Goal: Information Seeking & Learning: Learn about a topic

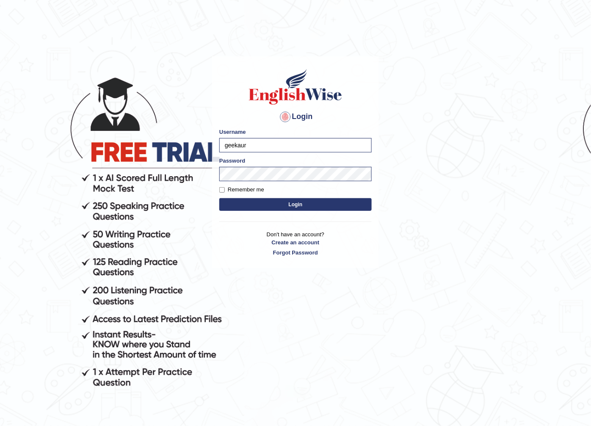
drag, startPoint x: 258, startPoint y: 149, endPoint x: 183, endPoint y: 146, distance: 75.4
click at [183, 146] on body "Login Please fix the following errors: Username geekaur Password Remember me Lo…" at bounding box center [295, 243] width 591 height 426
type input "AntoninoL"
click at [207, 172] on body "Login Please fix the following errors: Username AntoninoL Password Remember me …" at bounding box center [295, 243] width 591 height 426
click at [225, 207] on button "Login" at bounding box center [295, 204] width 152 height 13
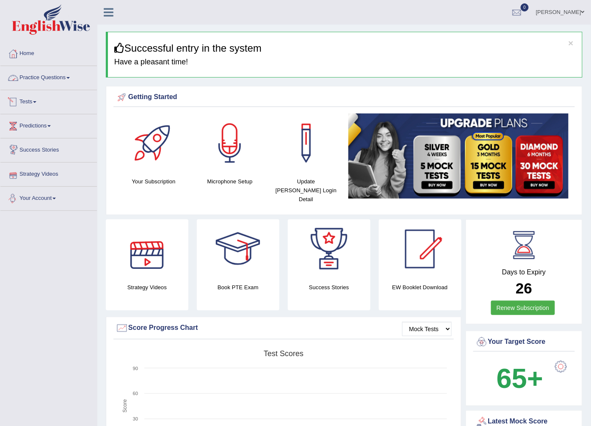
click at [30, 74] on link "Practice Questions" at bounding box center [48, 76] width 97 height 21
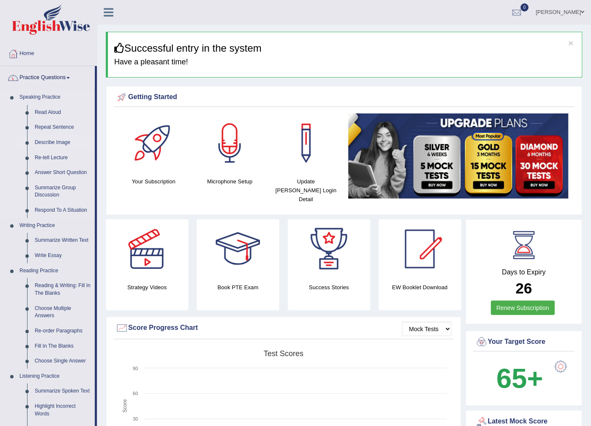
click at [48, 140] on link "Describe Image" at bounding box center [63, 142] width 64 height 15
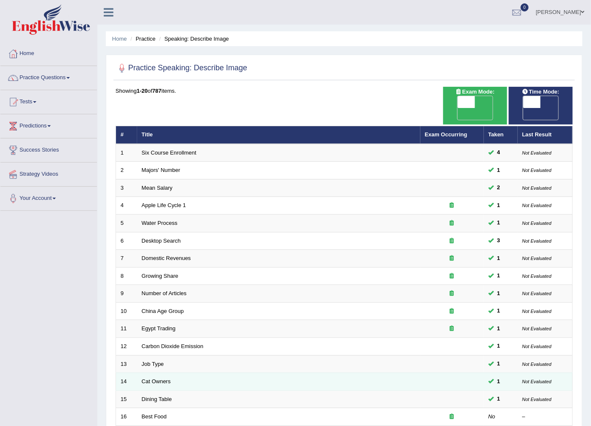
scroll to position [135, 0]
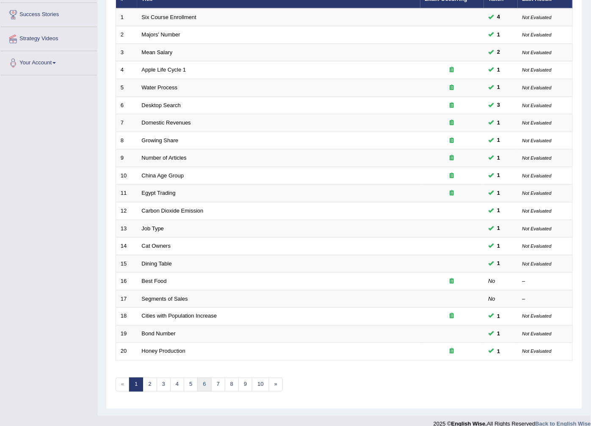
click at [208, 378] on link "6" at bounding box center [204, 385] width 14 height 14
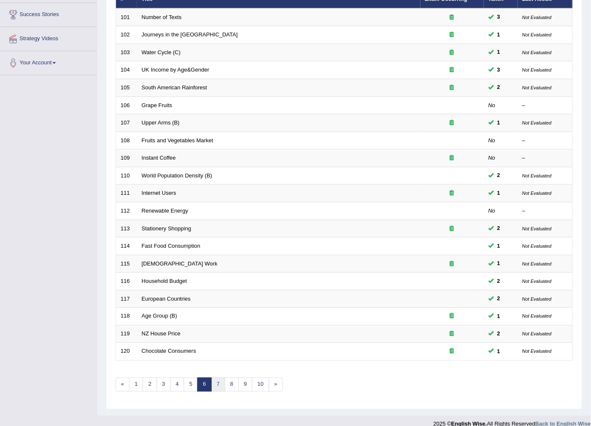
click at [218, 378] on link "7" at bounding box center [218, 385] width 14 height 14
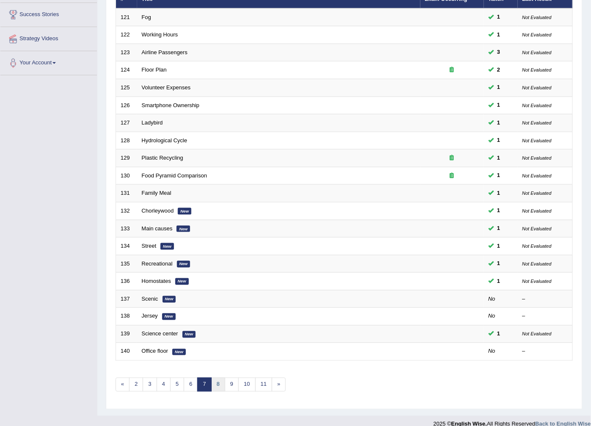
click at [217, 378] on link "8" at bounding box center [218, 385] width 14 height 14
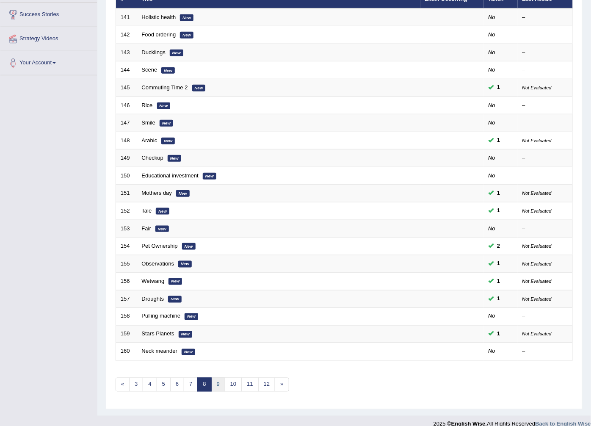
click at [220, 378] on link "9" at bounding box center [218, 385] width 14 height 14
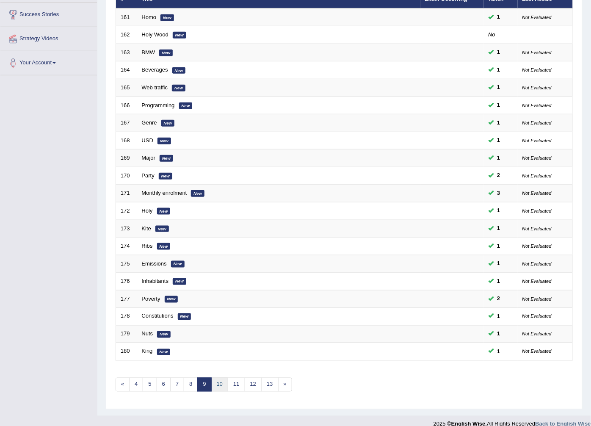
click at [222, 378] on link "10" at bounding box center [219, 385] width 17 height 14
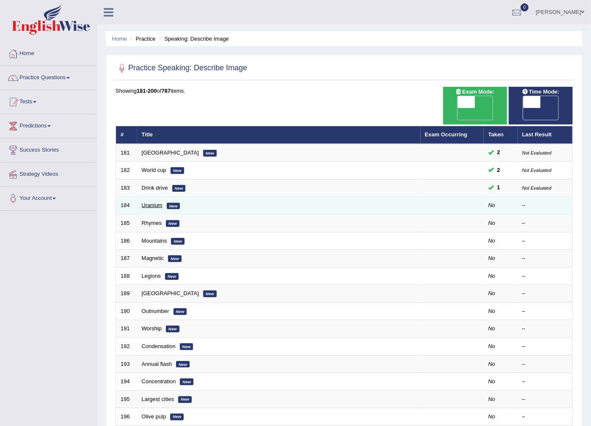
click at [149, 202] on link "Uranium" at bounding box center [152, 205] width 21 height 6
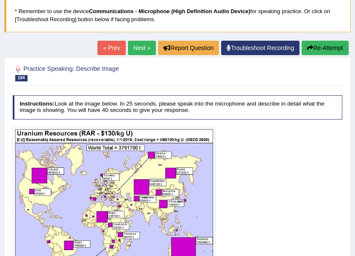
scroll to position [28, 0]
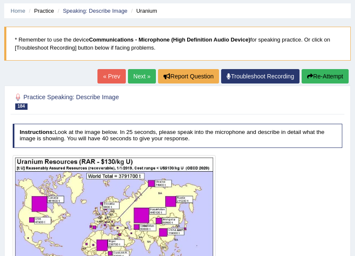
click at [85, 7] on li "Speaking: Describe Image" at bounding box center [91, 11] width 72 height 8
click at [86, 10] on link "Speaking: Describe Image" at bounding box center [95, 11] width 64 height 6
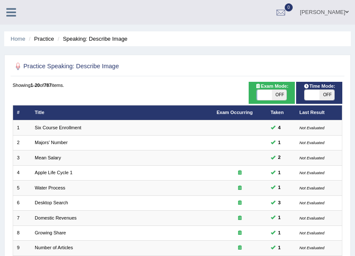
click at [318, 92] on span at bounding box center [311, 95] width 15 height 10
checkbox input "true"
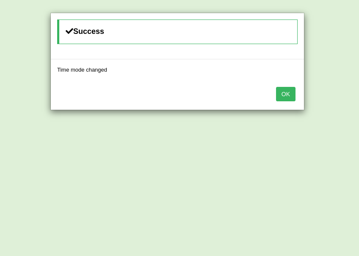
click at [285, 92] on button "OK" at bounding box center [285, 94] width 19 height 14
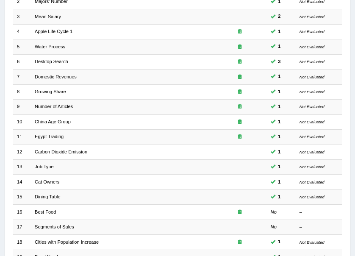
scroll to position [234, 0]
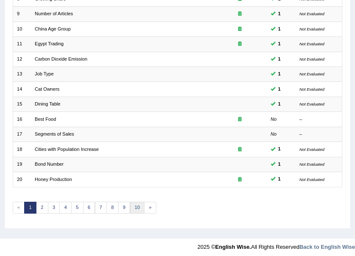
click at [132, 201] on link "10" at bounding box center [137, 207] width 15 height 12
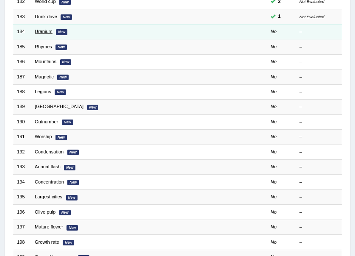
click at [45, 31] on link "Uranium" at bounding box center [44, 31] width 18 height 5
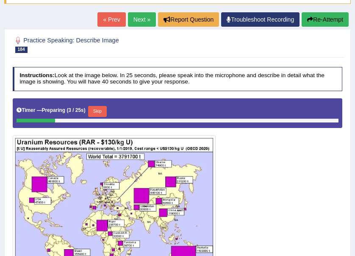
scroll to position [141, 0]
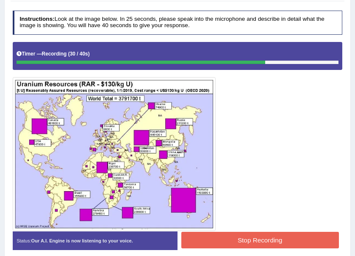
click at [228, 237] on button "Stop Recording" at bounding box center [259, 240] width 157 height 17
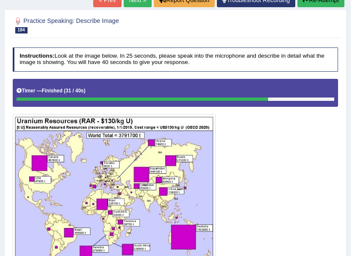
scroll to position [76, 0]
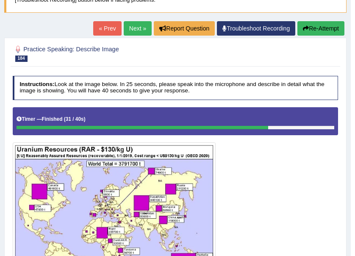
click at [135, 28] on link "Next »" at bounding box center [138, 28] width 28 height 14
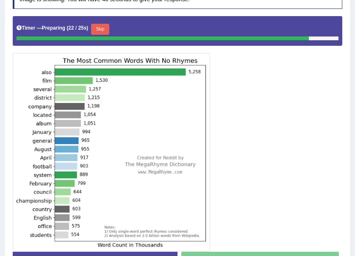
scroll to position [195, 0]
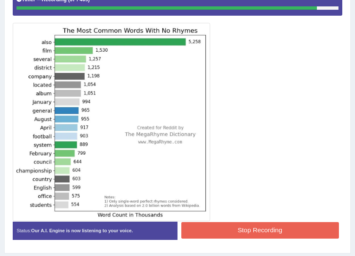
click at [251, 226] on button "Stop Recording" at bounding box center [259, 230] width 157 height 17
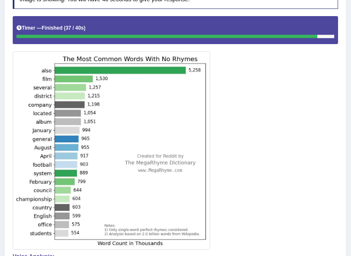
scroll to position [82, 0]
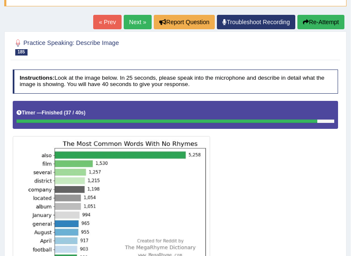
click at [141, 22] on link "Next »" at bounding box center [138, 22] width 28 height 14
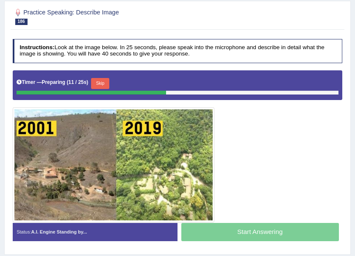
drag, startPoint x: 0, startPoint y: 213, endPoint x: -1, endPoint y: 237, distance: 23.7
click at [0, 143] on html "Toggle navigation Home Practice Questions Speaking Practice Read Aloud Repeat S…" at bounding box center [177, 15] width 355 height 256
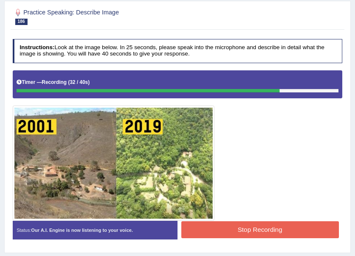
click at [240, 232] on button "Stop Recording" at bounding box center [259, 229] width 157 height 17
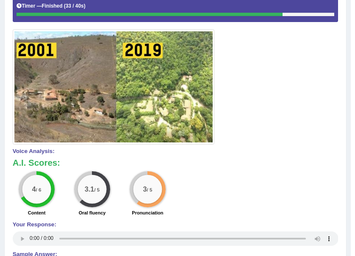
scroll to position [47, 0]
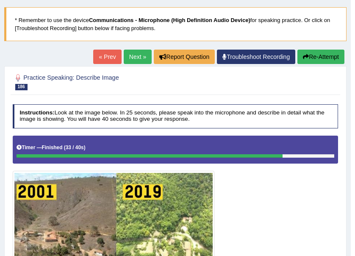
click at [140, 57] on link "Next »" at bounding box center [138, 57] width 28 height 14
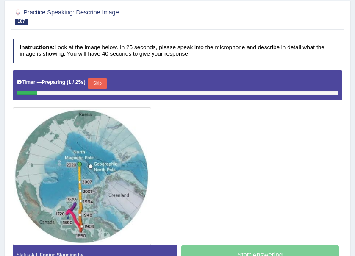
scroll to position [141, 0]
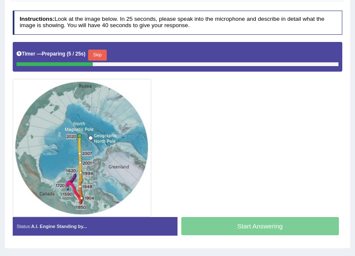
drag, startPoint x: 0, startPoint y: 182, endPoint x: 0, endPoint y: 209, distance: 27.1
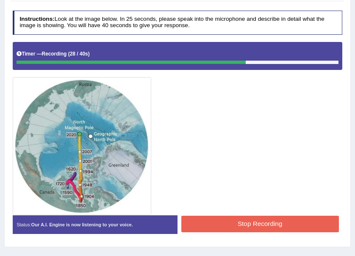
click at [255, 216] on button "Stop Recording" at bounding box center [259, 223] width 157 height 17
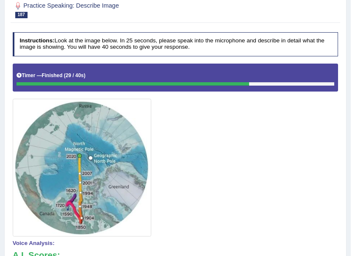
scroll to position [35, 0]
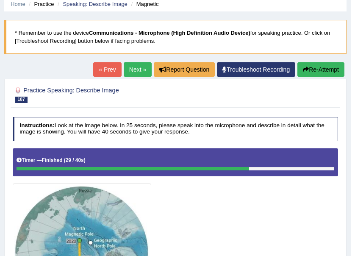
click at [137, 72] on link "Next »" at bounding box center [138, 69] width 28 height 14
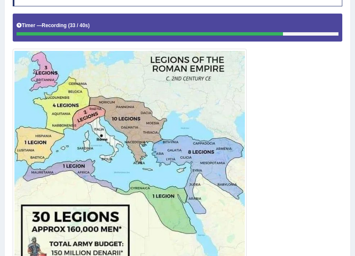
scroll to position [254, 0]
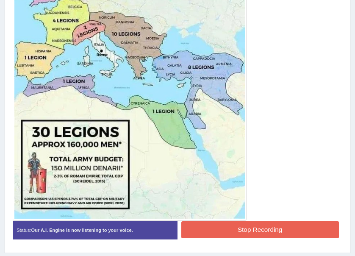
click at [212, 227] on button "Stop Recording" at bounding box center [259, 229] width 157 height 17
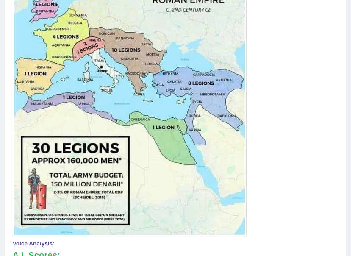
scroll to position [97, 0]
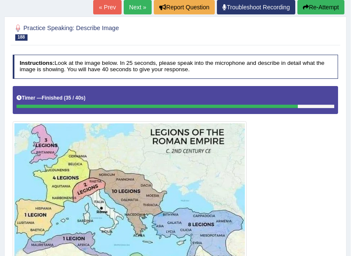
click at [133, 10] on link "Next »" at bounding box center [138, 7] width 28 height 14
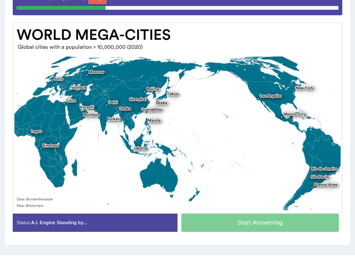
scroll to position [169, 0]
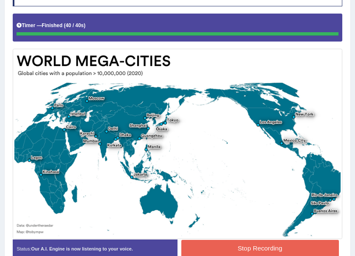
click at [224, 245] on button "Stop Recording" at bounding box center [259, 248] width 157 height 17
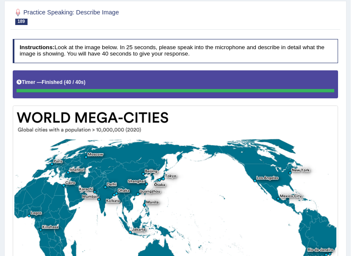
scroll to position [28, 0]
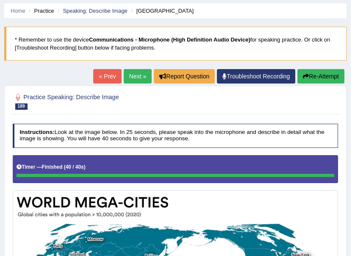
click at [136, 75] on link "Next »" at bounding box center [138, 76] width 28 height 14
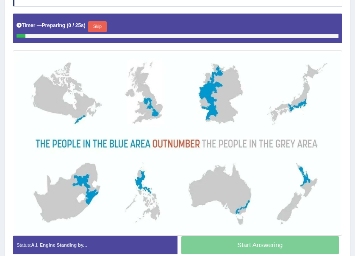
scroll to position [169, 0]
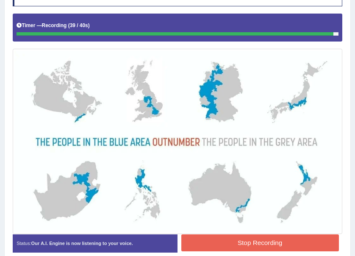
click at [253, 239] on button "Stop Recording" at bounding box center [259, 242] width 157 height 17
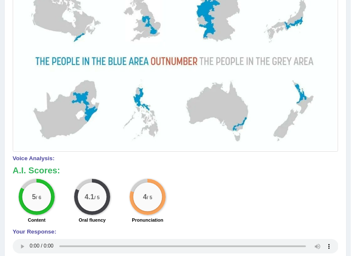
scroll to position [80, 0]
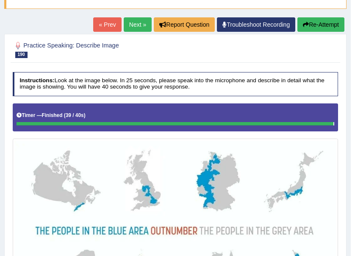
click at [130, 28] on link "Next »" at bounding box center [138, 24] width 28 height 14
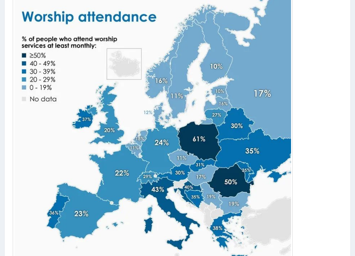
scroll to position [254, 0]
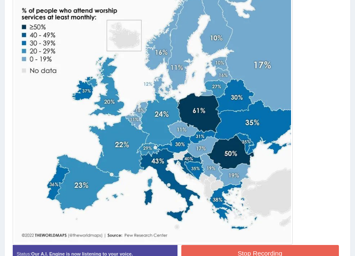
click at [217, 248] on button "Stop Recording" at bounding box center [259, 253] width 157 height 17
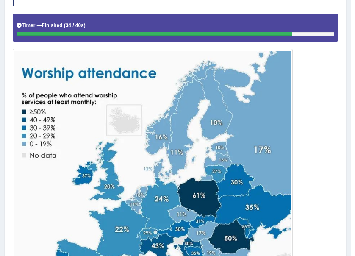
scroll to position [28, 0]
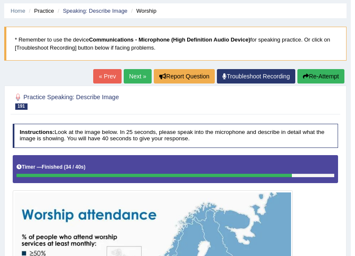
click at [131, 77] on link "Next »" at bounding box center [138, 76] width 28 height 14
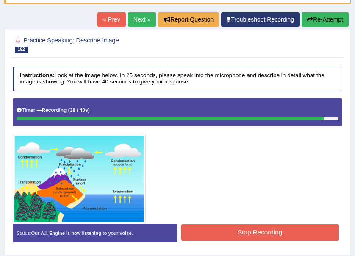
click at [254, 232] on button "Stop Recording" at bounding box center [259, 232] width 157 height 17
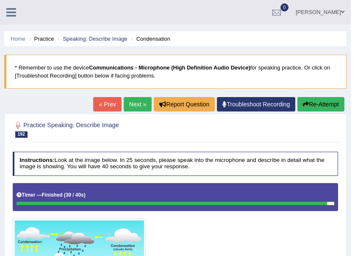
click at [131, 102] on link "Next »" at bounding box center [138, 104] width 28 height 14
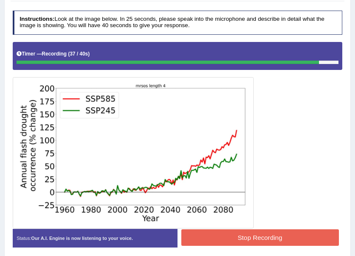
click at [267, 236] on button "Stop Recording" at bounding box center [259, 237] width 157 height 17
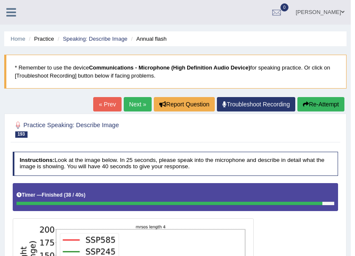
click at [145, 100] on link "Next »" at bounding box center [138, 104] width 28 height 14
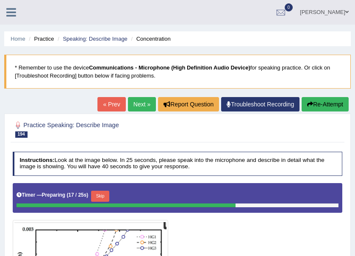
click at [13, 17] on icon at bounding box center [11, 12] width 10 height 11
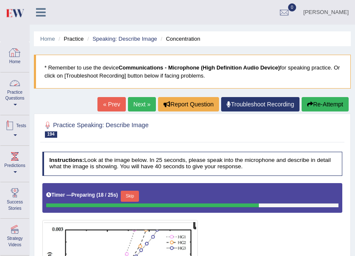
click at [19, 88] on div at bounding box center [14, 83] width 13 height 13
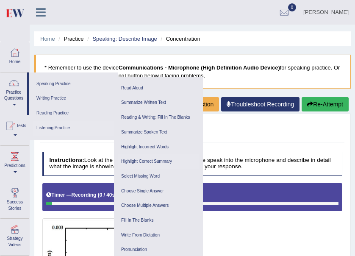
scroll to position [56, 0]
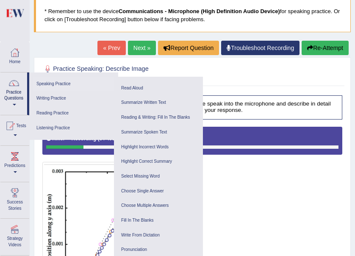
click at [48, 82] on link "Speaking Practice" at bounding box center [73, 84] width 80 height 15
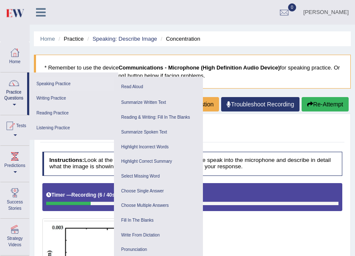
click at [47, 80] on link "Speaking Practice" at bounding box center [73, 84] width 80 height 15
click at [145, 149] on link "Highlight Incorrect Words" at bounding box center [158, 147] width 80 height 15
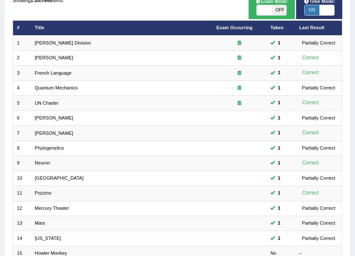
scroll to position [226, 0]
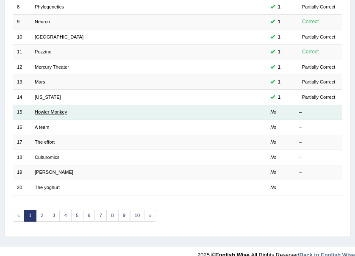
click at [49, 109] on link "Howler Monkey" at bounding box center [51, 111] width 32 height 5
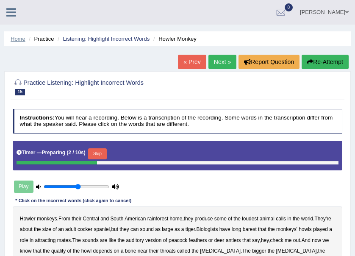
click at [19, 39] on link "Home" at bounding box center [18, 39] width 15 height 6
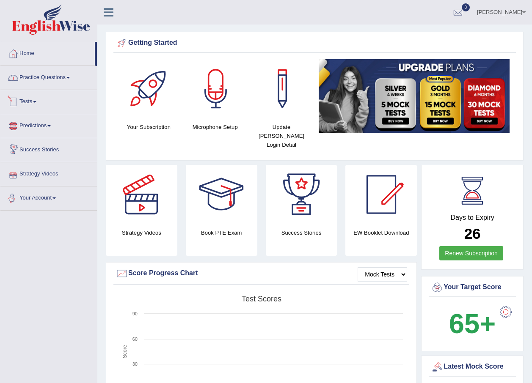
click at [39, 81] on link "Practice Questions" at bounding box center [48, 76] width 97 height 21
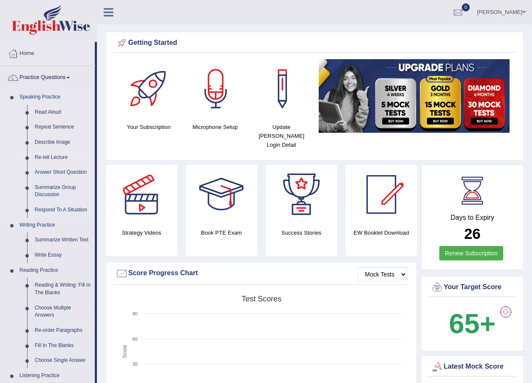
click at [52, 158] on link "Re-tell Lecture" at bounding box center [63, 157] width 64 height 15
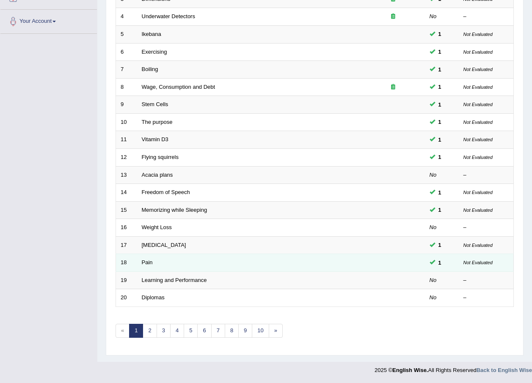
scroll to position [177, 0]
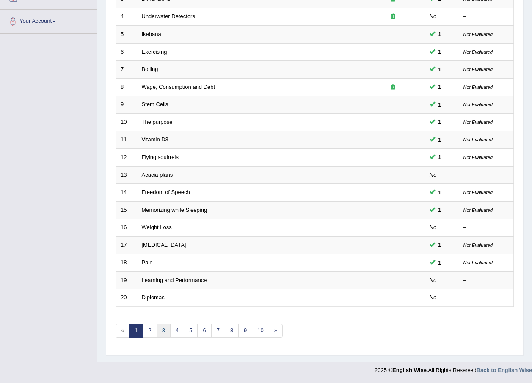
click at [160, 331] on link "3" at bounding box center [164, 331] width 14 height 14
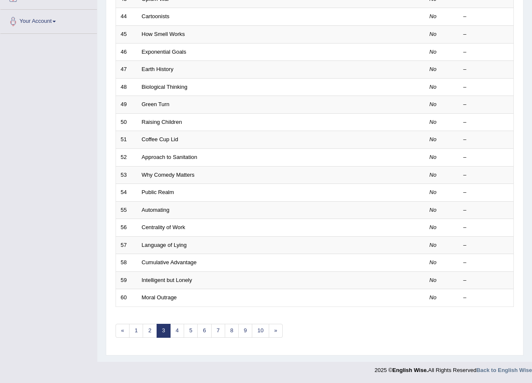
scroll to position [92, 0]
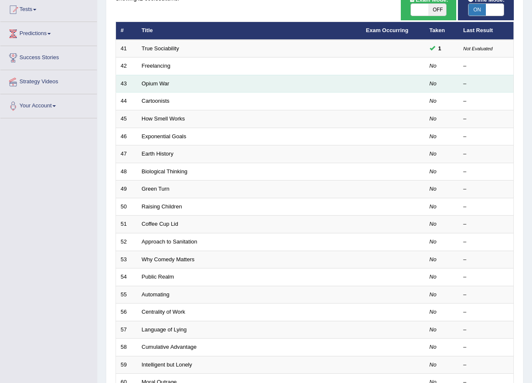
click at [151, 90] on td "Opium War" at bounding box center [249, 84] width 224 height 18
click at [149, 86] on link "Opium War" at bounding box center [156, 83] width 28 height 6
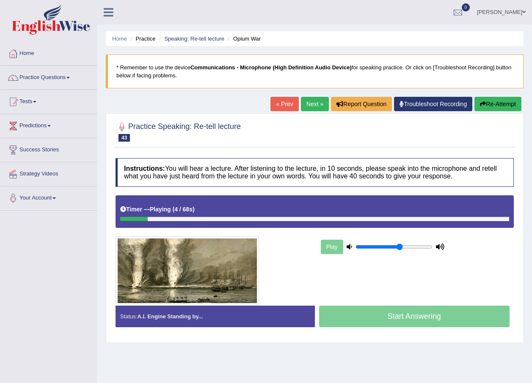
drag, startPoint x: 394, startPoint y: 245, endPoint x: 400, endPoint y: 245, distance: 5.5
type input "0.6"
click at [400, 245] on input "range" at bounding box center [394, 247] width 77 height 7
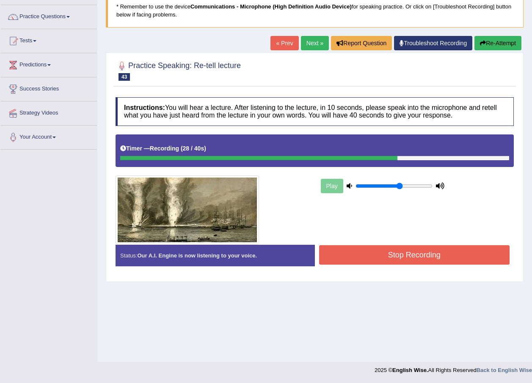
click at [448, 262] on button "Stop Recording" at bounding box center [414, 254] width 191 height 19
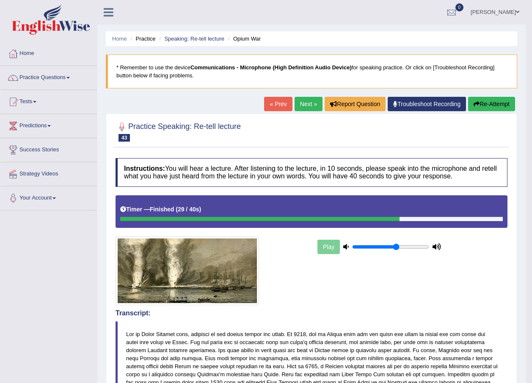
click at [306, 105] on link "Next »" at bounding box center [309, 104] width 28 height 14
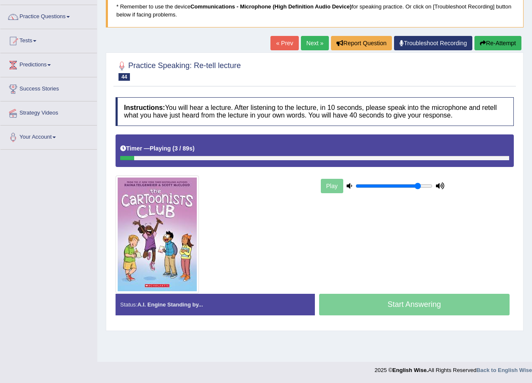
drag, startPoint x: 398, startPoint y: 185, endPoint x: 417, endPoint y: 189, distance: 19.8
click at [417, 189] on input "range" at bounding box center [394, 186] width 77 height 7
click at [430, 191] on div "Play" at bounding box center [382, 186] width 127 height 21
drag, startPoint x: 422, startPoint y: 189, endPoint x: 427, endPoint y: 189, distance: 5.1
type input "0.95"
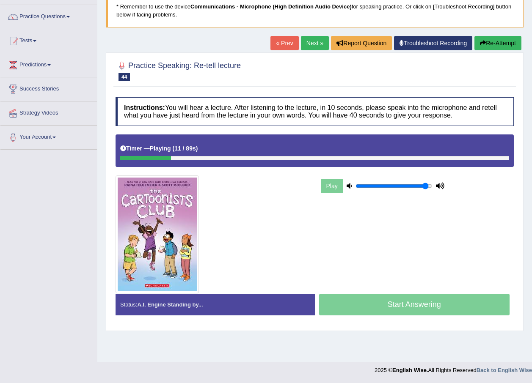
click at [427, 189] on input "range" at bounding box center [394, 186] width 77 height 7
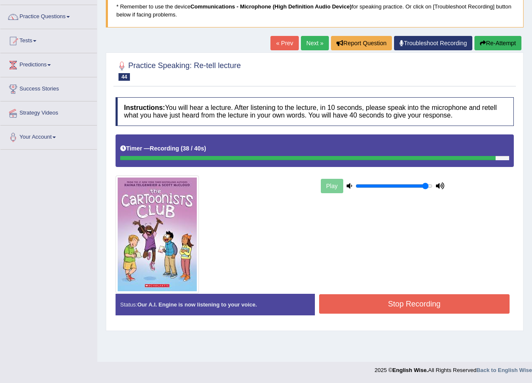
click at [351, 295] on button "Stop Recording" at bounding box center [414, 304] width 191 height 19
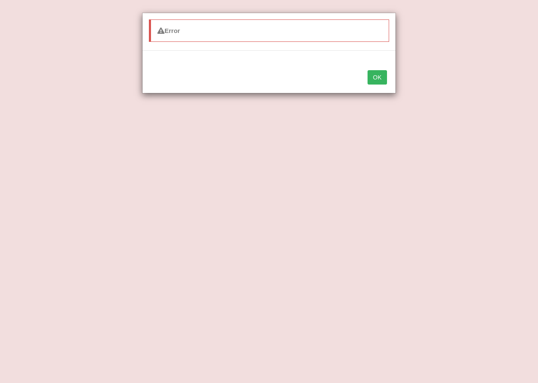
click at [378, 75] on button "OK" at bounding box center [377, 77] width 19 height 14
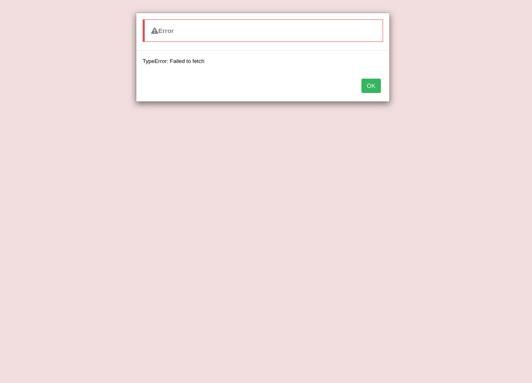
click at [368, 88] on button "OK" at bounding box center [370, 86] width 19 height 14
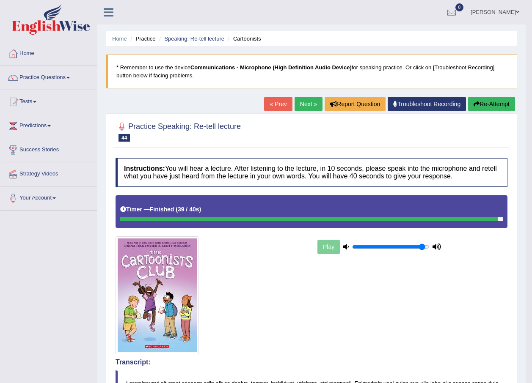
click at [309, 102] on link "Next »" at bounding box center [309, 104] width 28 height 14
click at [49, 73] on link "Practice Questions" at bounding box center [48, 76] width 97 height 21
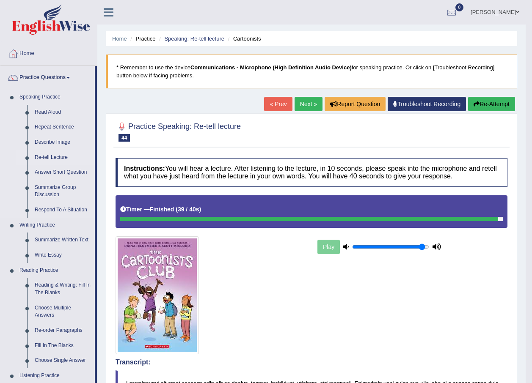
click at [53, 159] on link "Re-tell Lecture" at bounding box center [63, 157] width 64 height 15
click at [61, 25] on img at bounding box center [51, 19] width 78 height 30
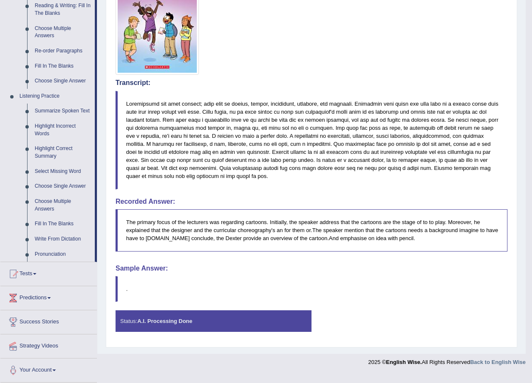
scroll to position [110, 0]
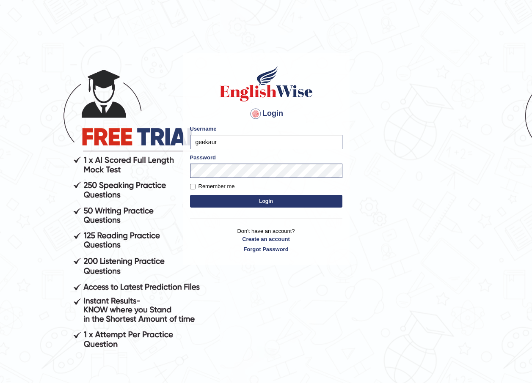
drag, startPoint x: 227, startPoint y: 143, endPoint x: 168, endPoint y: 143, distance: 59.3
click at [168, 143] on body "Login Please fix the following errors: Username geekaur Password Remember me Lo…" at bounding box center [266, 218] width 532 height 383
type input "AntoninoL"
click at [169, 177] on body "Login Please fix the following errors: Username [PERSON_NAME] Password Remember…" at bounding box center [266, 218] width 532 height 383
click at [204, 202] on button "Login" at bounding box center [266, 201] width 152 height 13
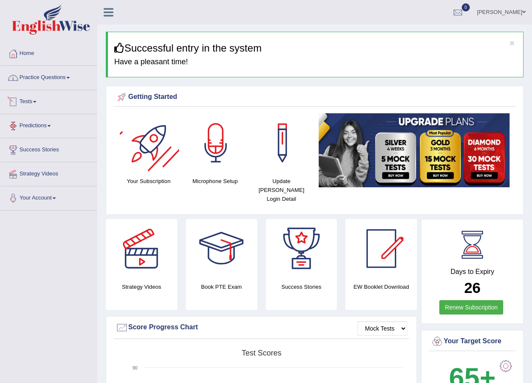
click at [64, 83] on link "Practice Questions" at bounding box center [48, 76] width 97 height 21
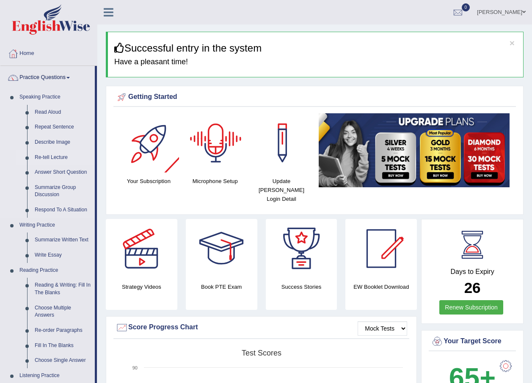
click at [52, 156] on link "Re-tell Lecture" at bounding box center [63, 157] width 64 height 15
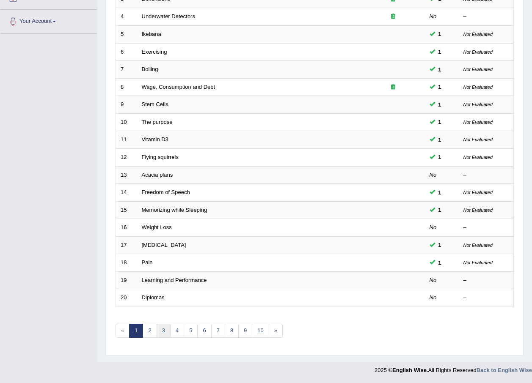
click at [161, 325] on link "3" at bounding box center [164, 331] width 14 height 14
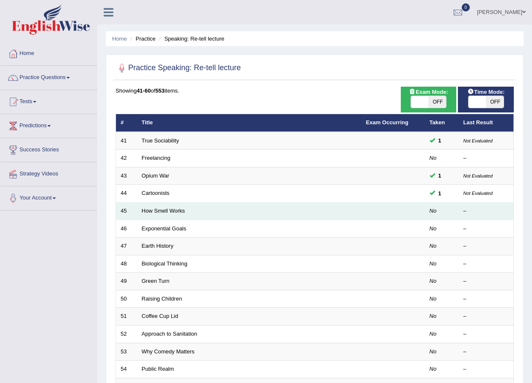
click at [180, 216] on td "How Smell Works" at bounding box center [249, 212] width 224 height 18
click at [174, 212] on link "How Smell Works" at bounding box center [163, 211] width 43 height 6
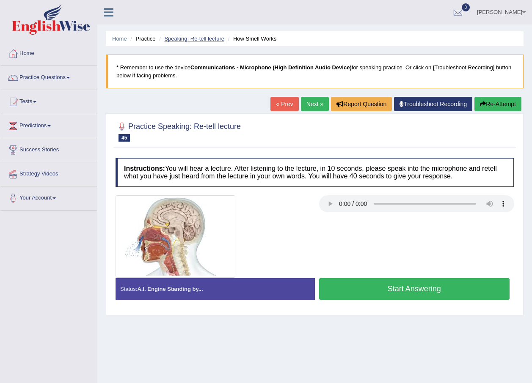
click at [188, 37] on link "Speaking: Re-tell lecture" at bounding box center [194, 39] width 60 height 6
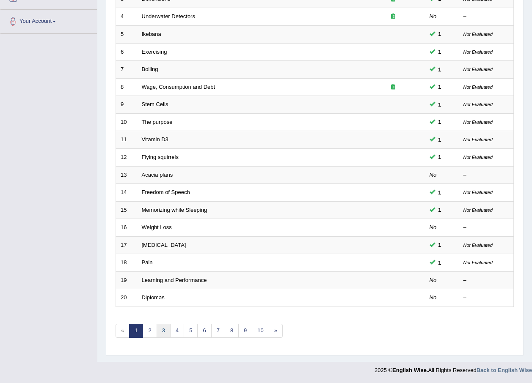
click at [165, 336] on link "3" at bounding box center [164, 331] width 14 height 14
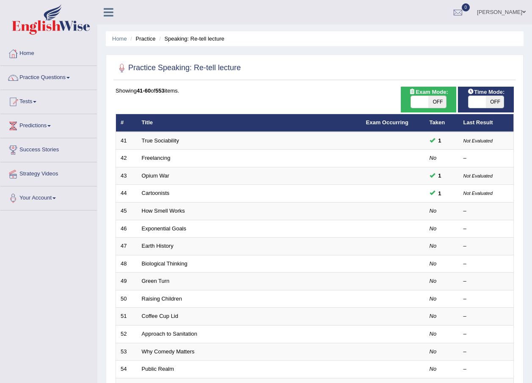
click at [501, 102] on span "OFF" at bounding box center [495, 102] width 18 height 12
checkbox input "true"
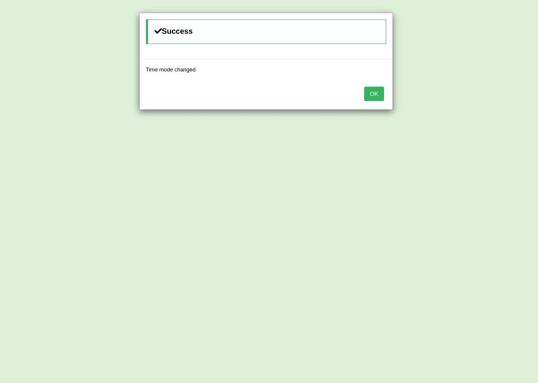
click at [377, 95] on button "OK" at bounding box center [373, 94] width 19 height 14
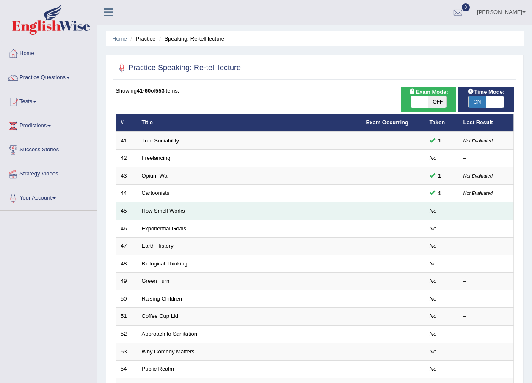
click at [175, 211] on link "How Smell Works" at bounding box center [163, 211] width 43 height 6
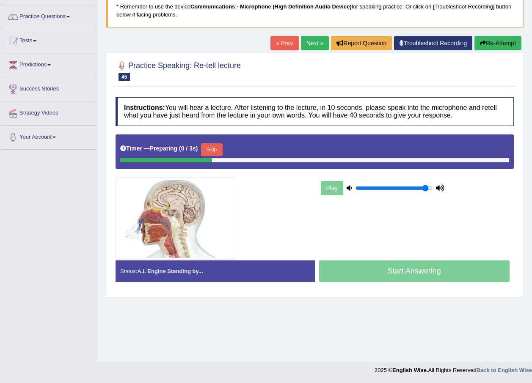
scroll to position [61, 0]
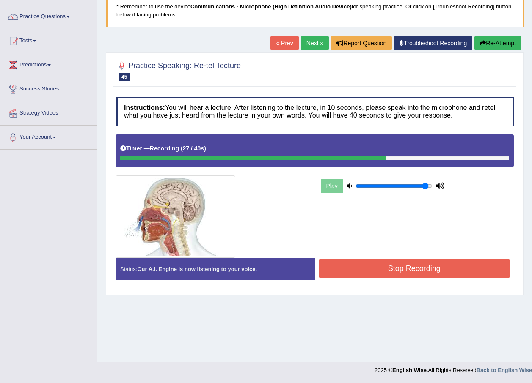
click at [430, 273] on button "Stop Recording" at bounding box center [414, 268] width 191 height 19
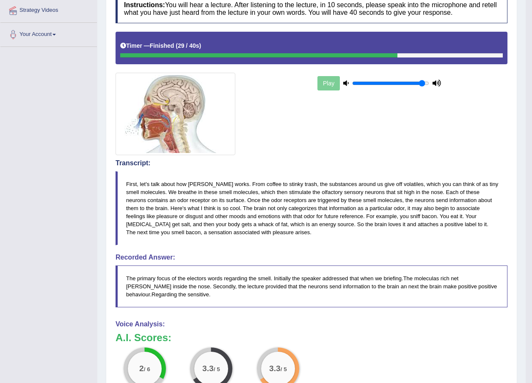
scroll to position [0, 0]
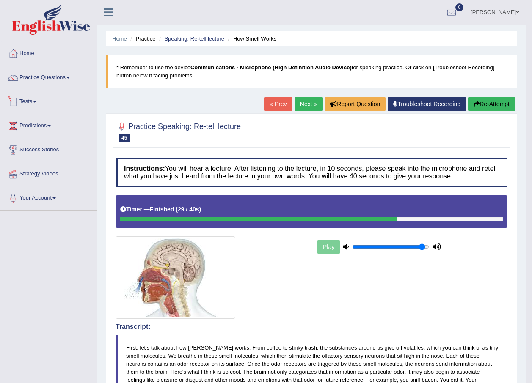
click at [28, 88] on li "Practice Questions Speaking Practice Read Aloud Repeat Sentence Describe Image …" at bounding box center [48, 78] width 97 height 24
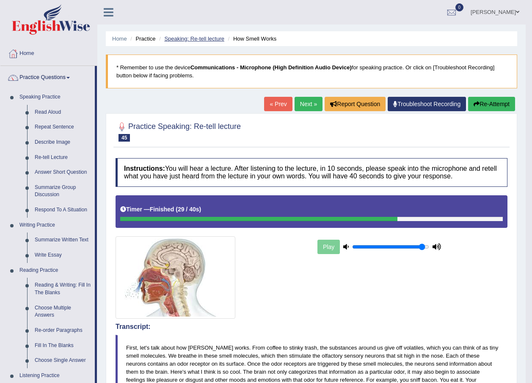
click at [208, 40] on link "Speaking: Re-tell lecture" at bounding box center [194, 39] width 60 height 6
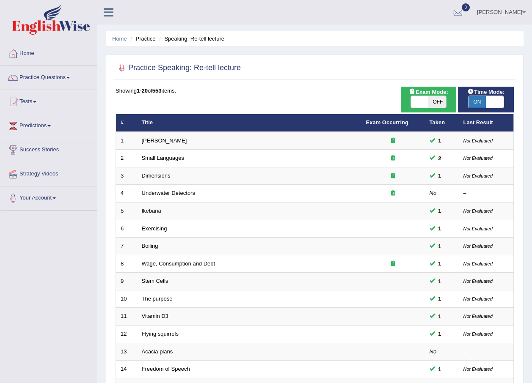
scroll to position [177, 0]
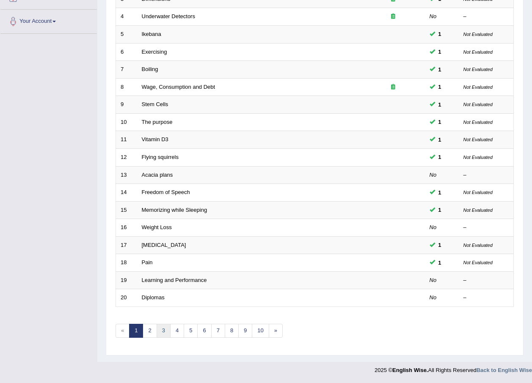
click at [160, 334] on link "3" at bounding box center [164, 331] width 14 height 14
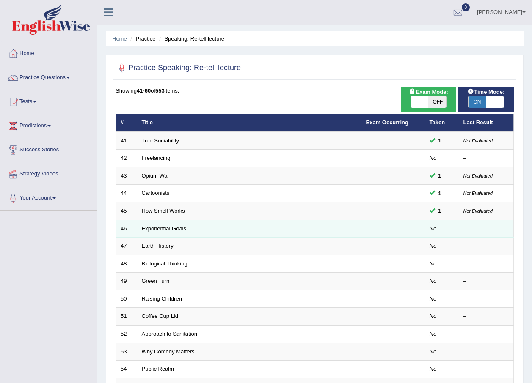
click at [166, 228] on link "Exponential Goals" at bounding box center [164, 229] width 45 height 6
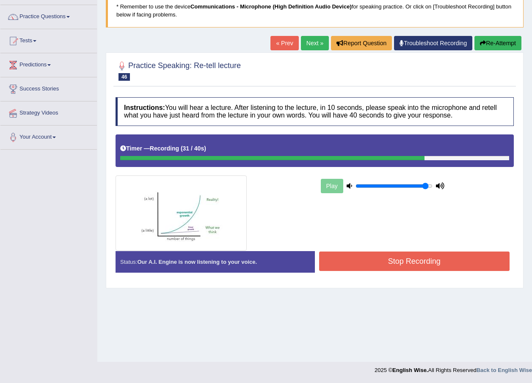
click at [482, 43] on icon "button" at bounding box center [483, 43] width 6 height 6
click at [414, 262] on button "Stop Recording" at bounding box center [414, 261] width 191 height 19
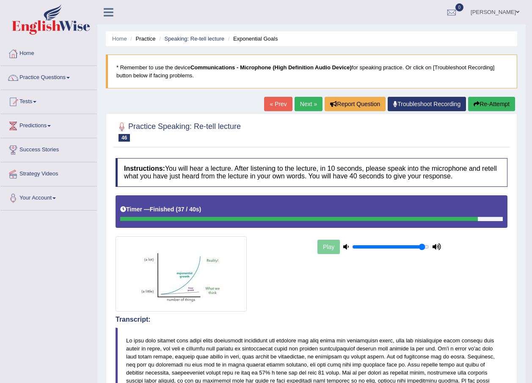
click at [312, 102] on link "Next »" at bounding box center [309, 104] width 28 height 14
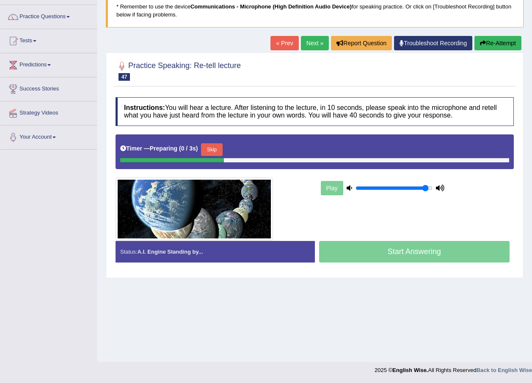
scroll to position [61, 0]
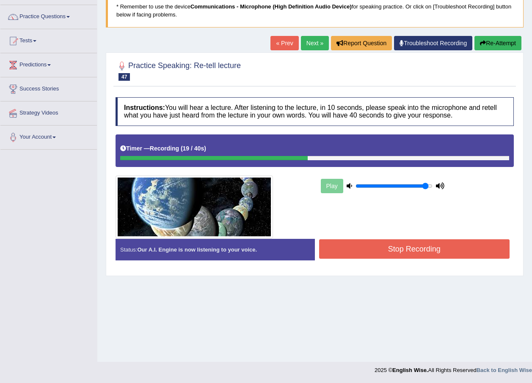
click at [407, 250] on button "Stop Recording" at bounding box center [414, 249] width 191 height 19
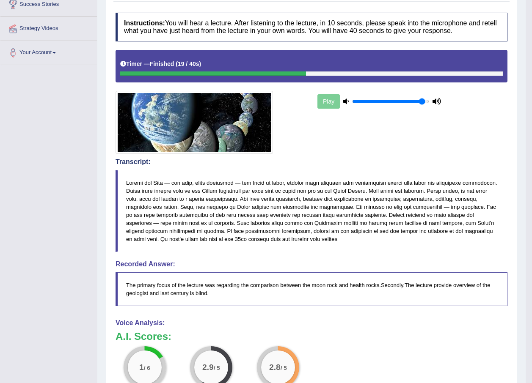
scroll to position [19, 0]
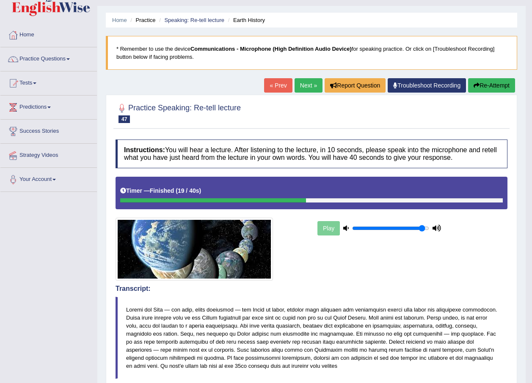
click at [299, 84] on link "Next »" at bounding box center [309, 85] width 28 height 14
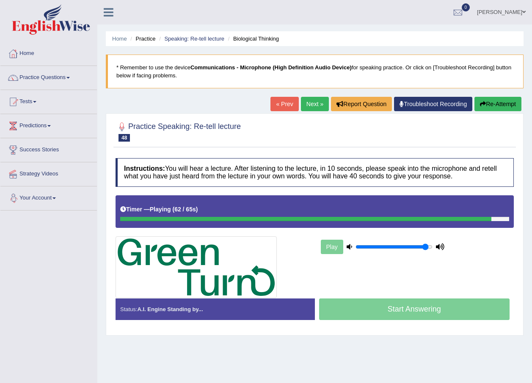
click at [488, 104] on button "Re-Attempt" at bounding box center [497, 104] width 47 height 14
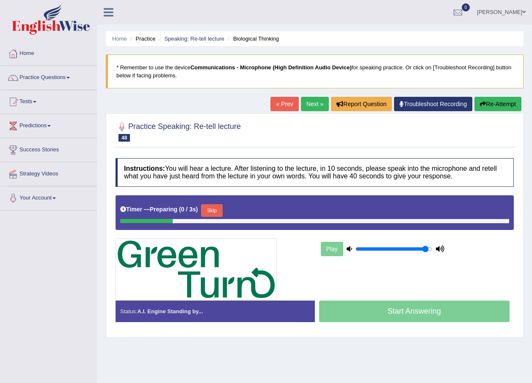
scroll to position [61, 0]
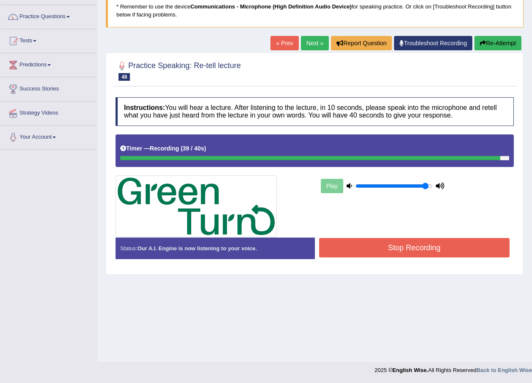
click at [380, 248] on button "Stop Recording" at bounding box center [414, 247] width 191 height 19
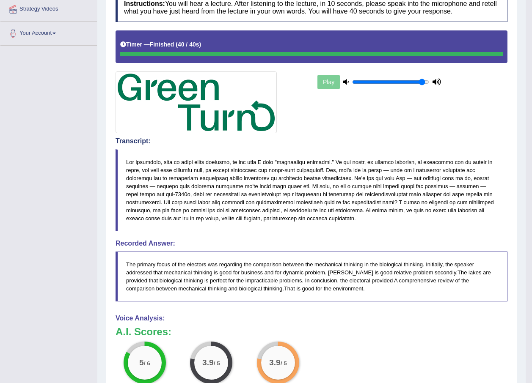
scroll to position [38, 0]
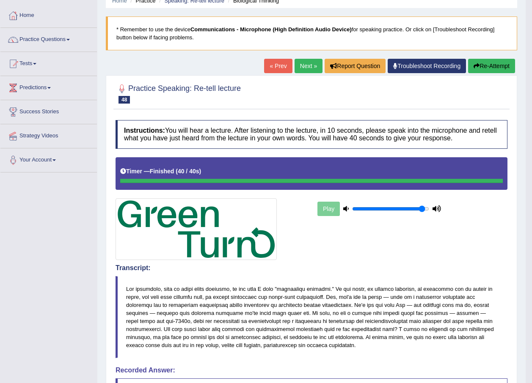
click at [314, 67] on link "Next »" at bounding box center [309, 66] width 28 height 14
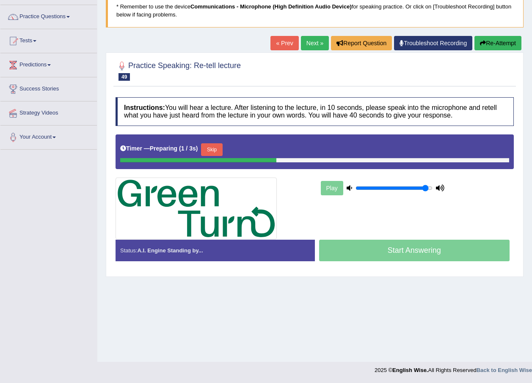
click at [315, 50] on link "Next »" at bounding box center [315, 43] width 28 height 14
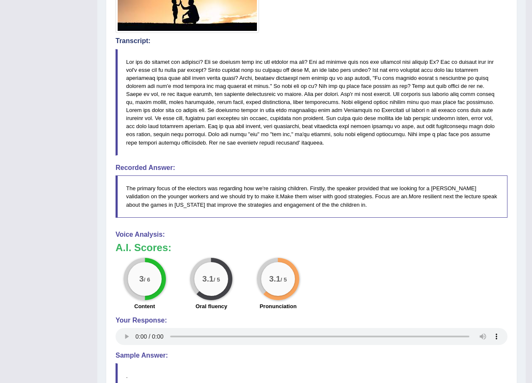
scroll to position [61, 0]
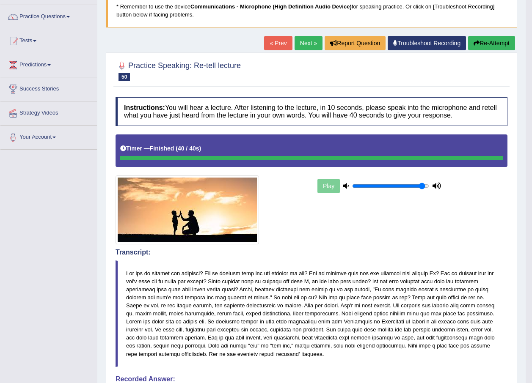
click at [296, 44] on link "Next »" at bounding box center [309, 43] width 28 height 14
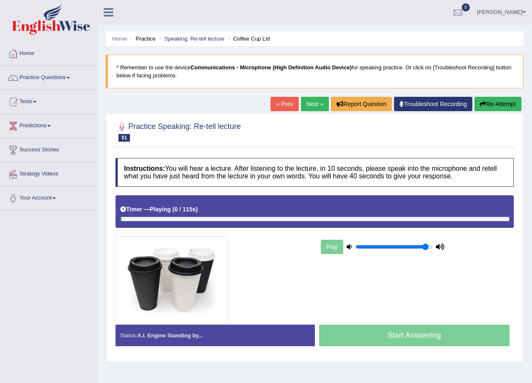
scroll to position [61, 0]
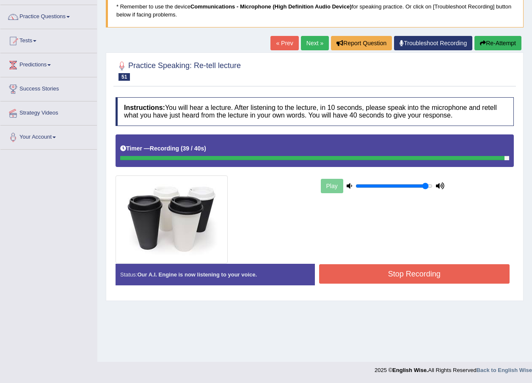
click at [442, 272] on button "Stop Recording" at bounding box center [414, 274] width 191 height 19
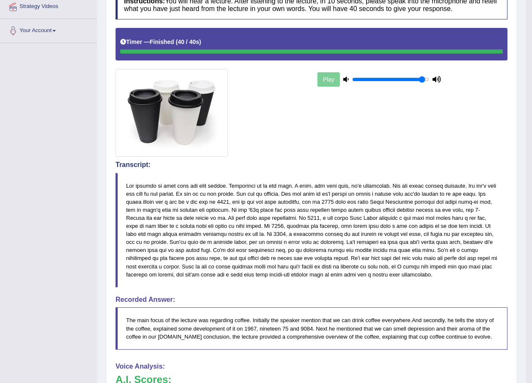
scroll to position [0, 0]
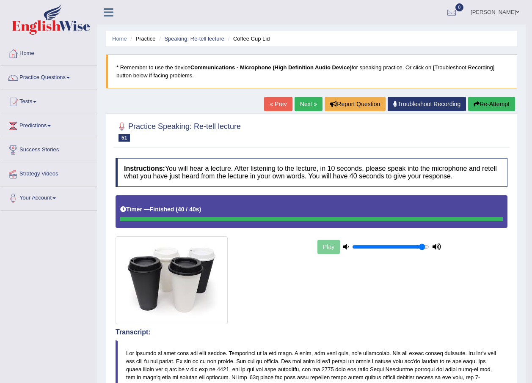
click at [306, 103] on link "Next »" at bounding box center [309, 104] width 28 height 14
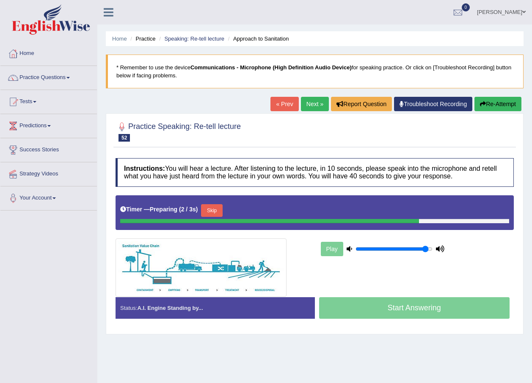
scroll to position [61, 0]
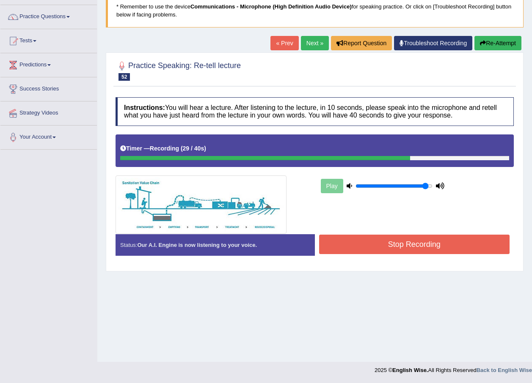
click at [388, 247] on button "Stop Recording" at bounding box center [414, 244] width 191 height 19
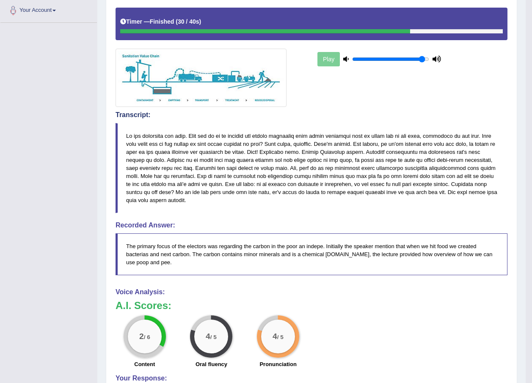
scroll to position [19, 0]
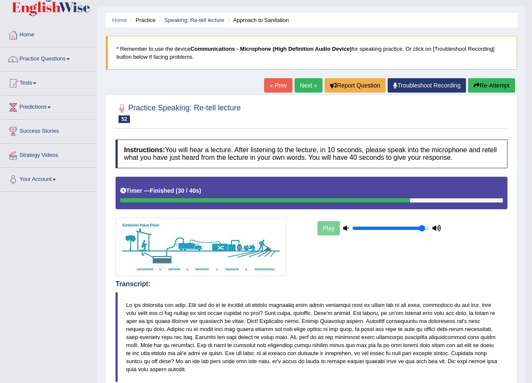
click at [299, 86] on link "Next »" at bounding box center [309, 85] width 28 height 14
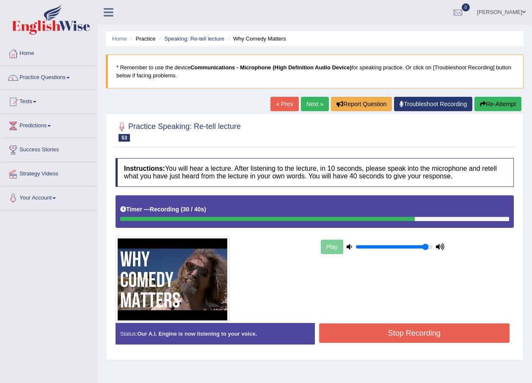
click at [385, 338] on button "Stop Recording" at bounding box center [414, 333] width 191 height 19
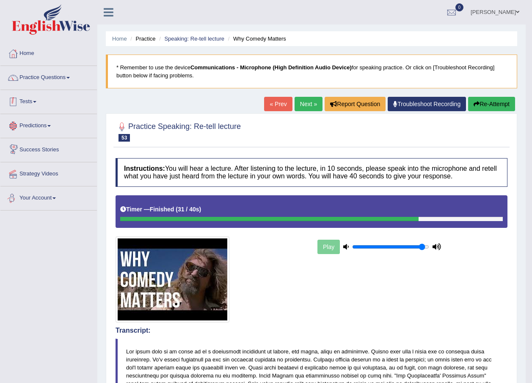
click at [59, 81] on link "Practice Questions" at bounding box center [48, 76] width 97 height 21
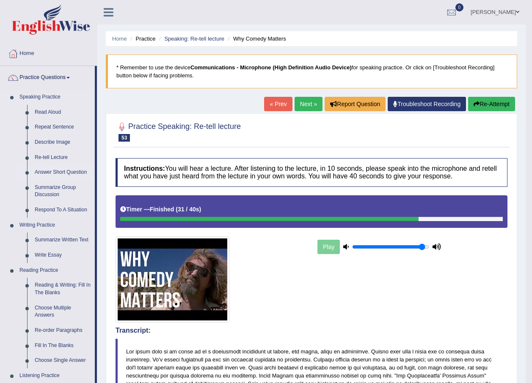
click at [61, 172] on link "Answer Short Question" at bounding box center [63, 172] width 64 height 15
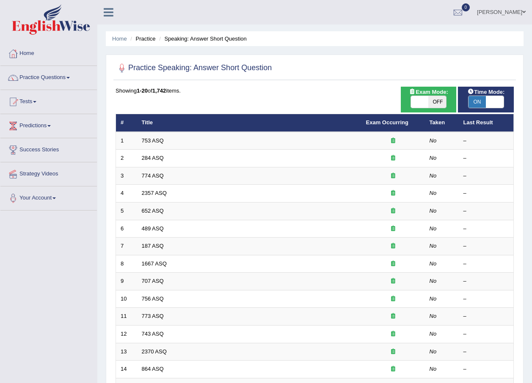
click at [166, 135] on td "753 ASQ" at bounding box center [249, 141] width 224 height 18
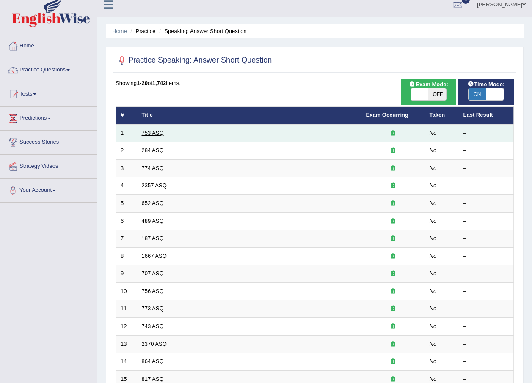
click at [161, 133] on link "753 ASQ" at bounding box center [153, 133] width 22 height 6
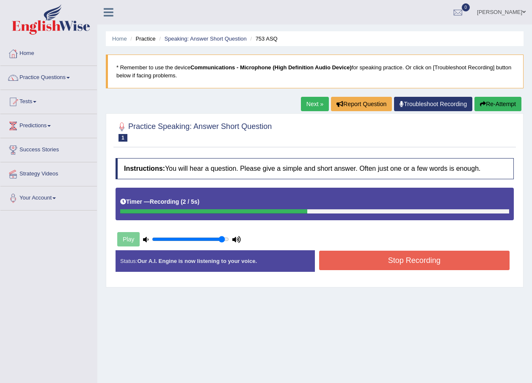
click at [386, 265] on button "Stop Recording" at bounding box center [414, 260] width 191 height 19
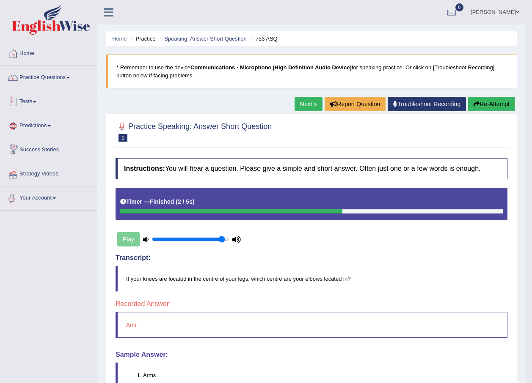
click at [52, 79] on link "Practice Questions" at bounding box center [48, 76] width 97 height 21
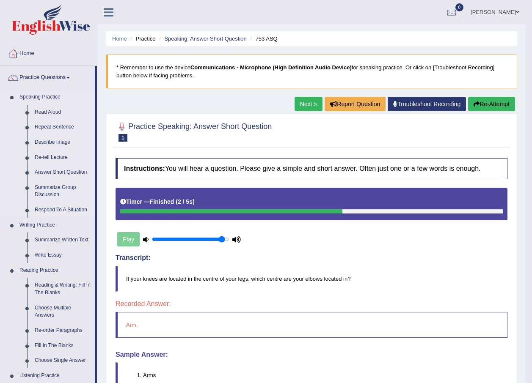
click at [57, 159] on link "Re-tell Lecture" at bounding box center [63, 157] width 64 height 15
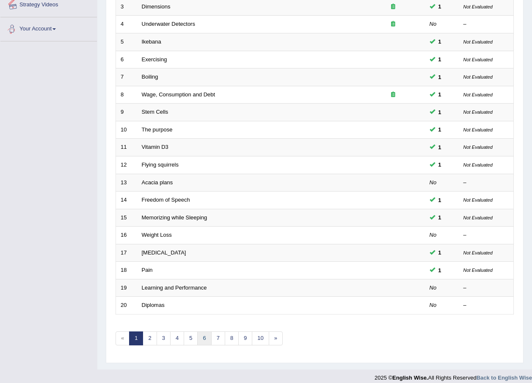
scroll to position [169, 0]
click at [159, 338] on link "3" at bounding box center [164, 339] width 14 height 14
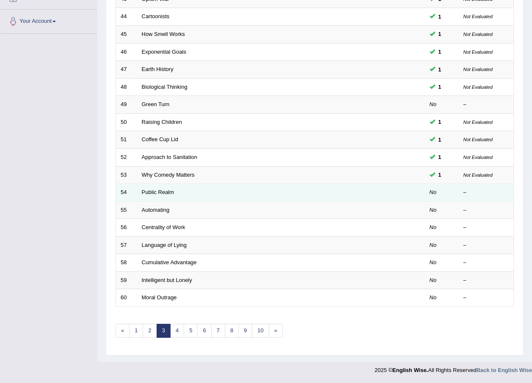
click at [176, 188] on td "Public Realm" at bounding box center [249, 193] width 224 height 18
click at [177, 194] on td "Public Realm" at bounding box center [249, 193] width 224 height 18
click at [168, 193] on link "Public Realm" at bounding box center [158, 192] width 33 height 6
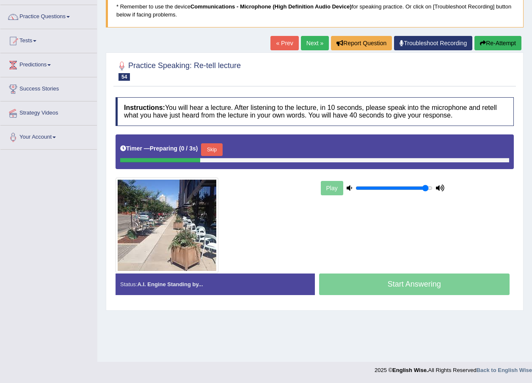
scroll to position [61, 0]
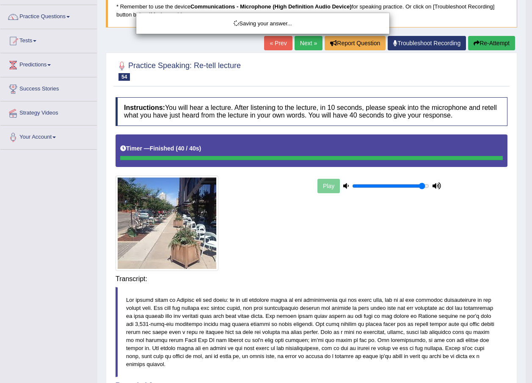
click at [398, 292] on body "Toggle navigation Home Practice Questions Speaking Practice Read Aloud Repeat S…" at bounding box center [266, 130] width 532 height 383
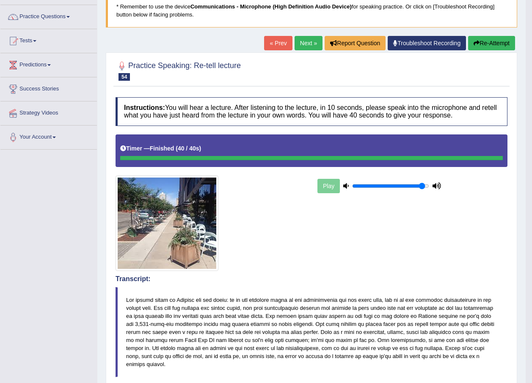
scroll to position [19, 0]
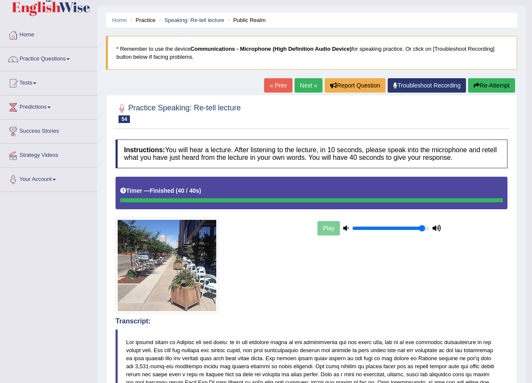
click at [301, 86] on link "Next »" at bounding box center [309, 85] width 28 height 14
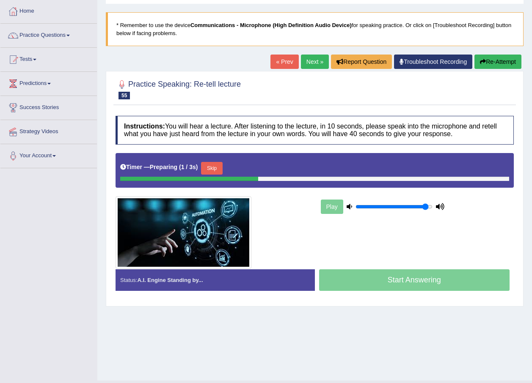
scroll to position [61, 0]
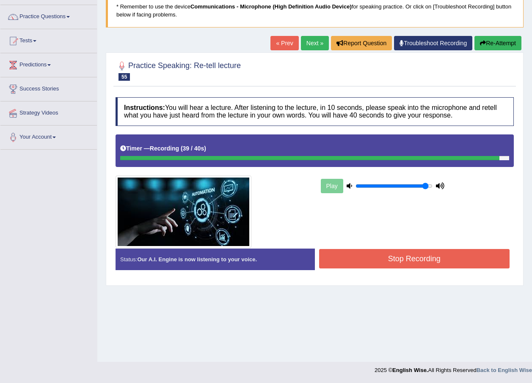
click at [423, 255] on button "Stop Recording" at bounding box center [414, 258] width 191 height 19
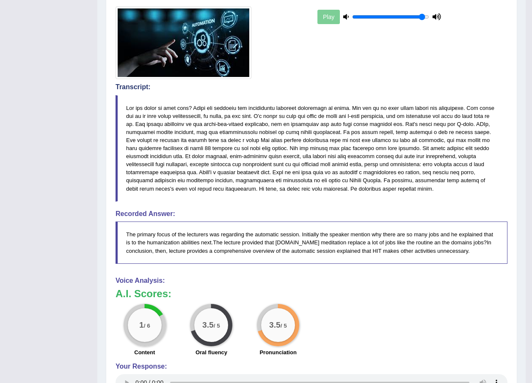
scroll to position [0, 0]
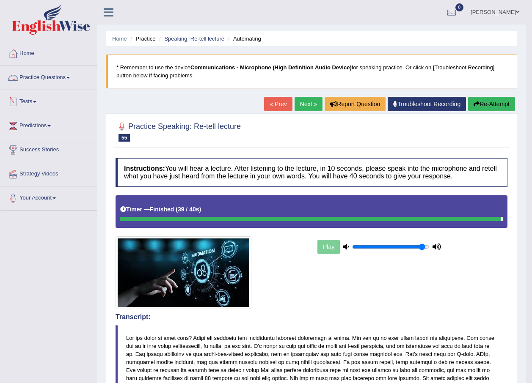
click at [66, 76] on link "Practice Questions" at bounding box center [48, 76] width 97 height 21
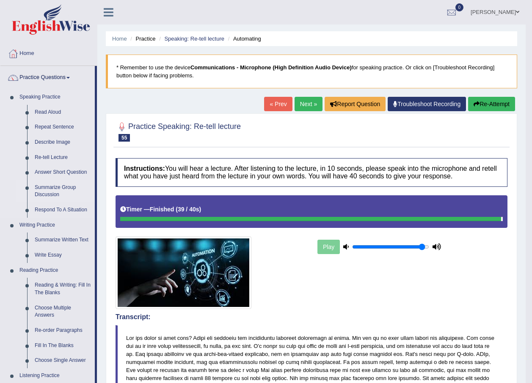
click at [50, 189] on link "Summarize Group Discussion" at bounding box center [63, 191] width 64 height 22
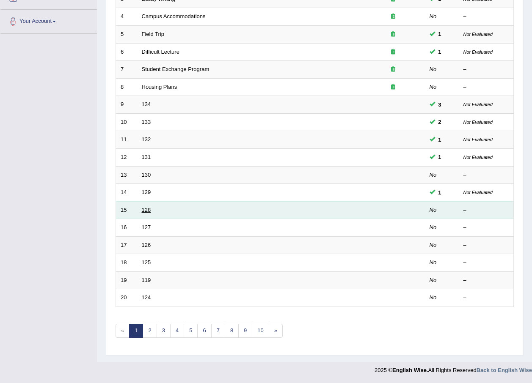
click at [151, 209] on link "128" at bounding box center [146, 210] width 9 height 6
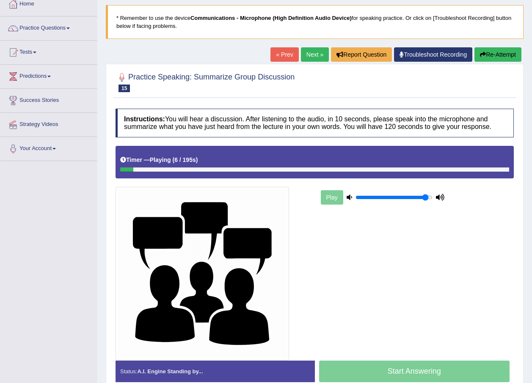
scroll to position [7, 0]
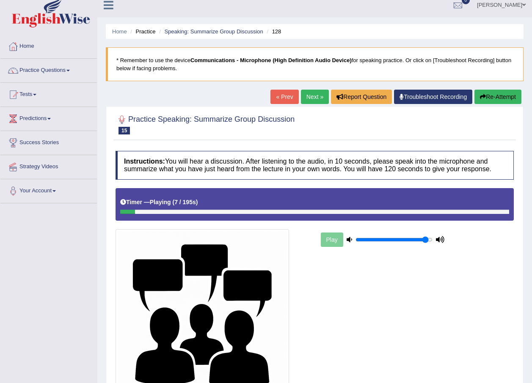
click at [308, 97] on link "Next »" at bounding box center [315, 97] width 28 height 14
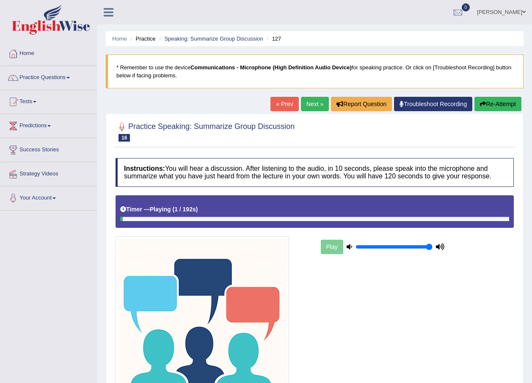
drag, startPoint x: 427, startPoint y: 248, endPoint x: 439, endPoint y: 249, distance: 11.9
type input "1"
click at [433, 249] on input "range" at bounding box center [394, 247] width 77 height 7
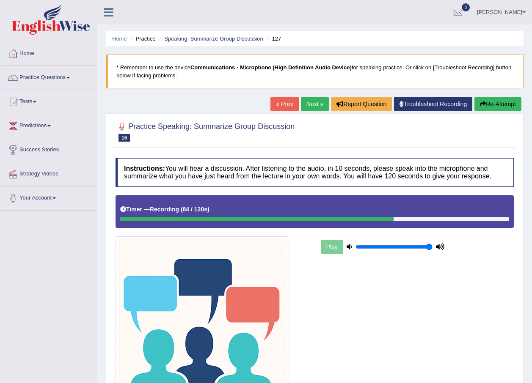
scroll to position [92, 0]
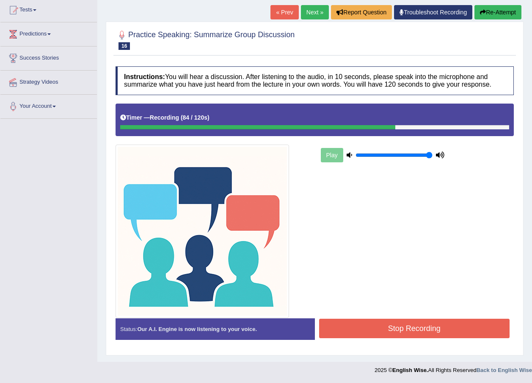
click at [397, 329] on button "Stop Recording" at bounding box center [414, 328] width 191 height 19
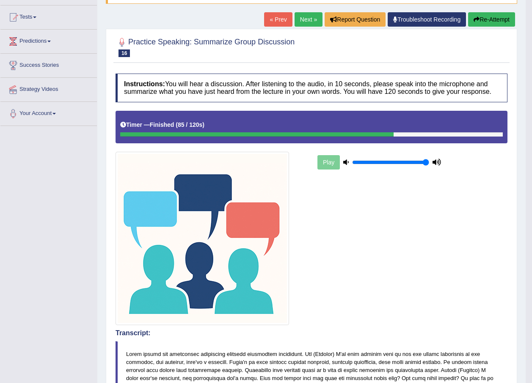
scroll to position [0, 0]
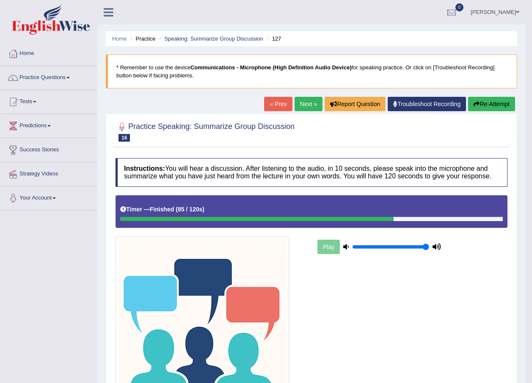
click at [298, 108] on link "Next »" at bounding box center [309, 104] width 28 height 14
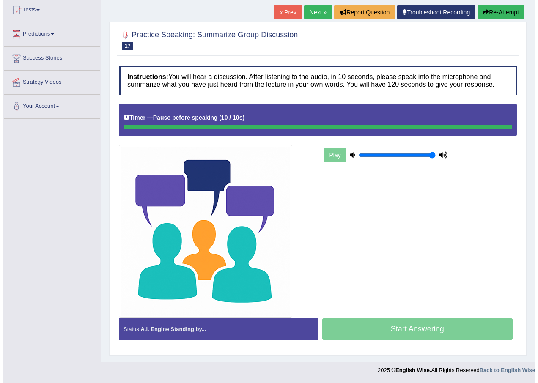
scroll to position [92, 0]
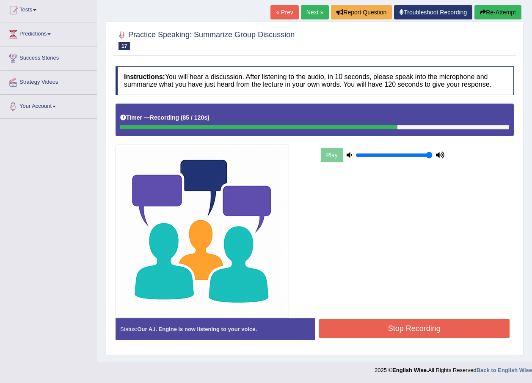
click at [385, 329] on button "Stop Recording" at bounding box center [414, 328] width 191 height 19
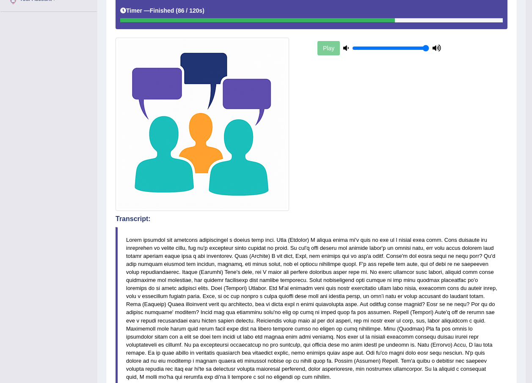
scroll to position [30, 0]
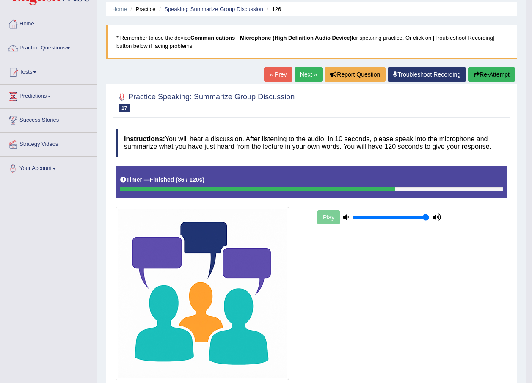
click at [307, 71] on link "Next »" at bounding box center [309, 74] width 28 height 14
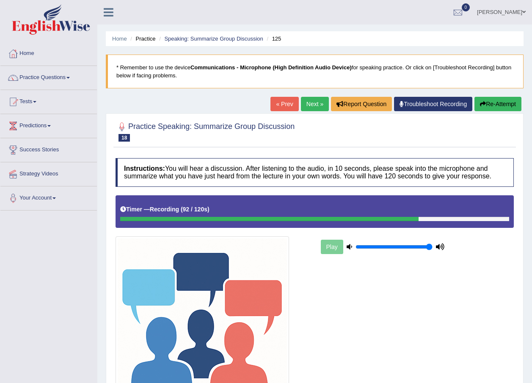
scroll to position [92, 0]
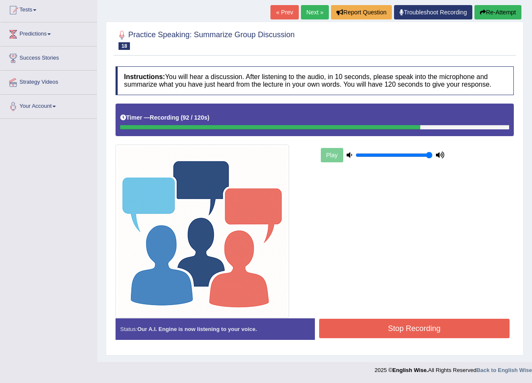
click at [427, 325] on button "Stop Recording" at bounding box center [414, 328] width 191 height 19
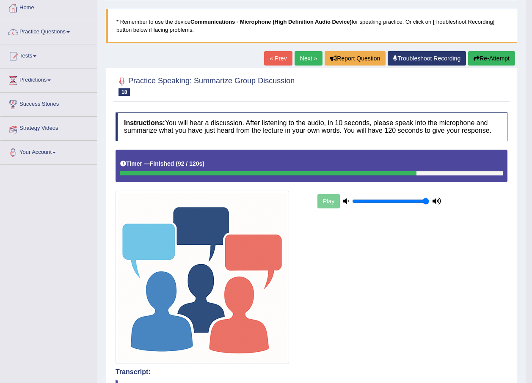
scroll to position [0, 0]
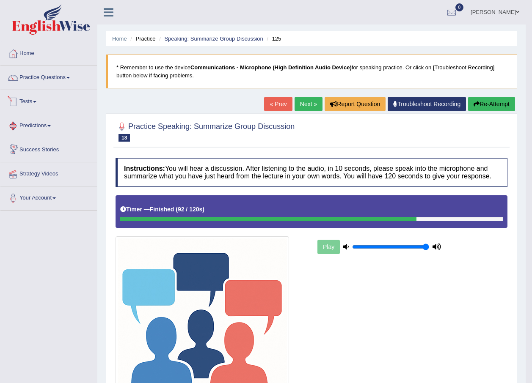
click at [39, 77] on link "Practice Questions" at bounding box center [48, 76] width 97 height 21
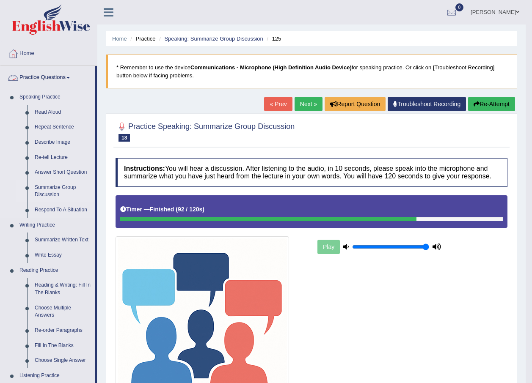
scroll to position [127, 0]
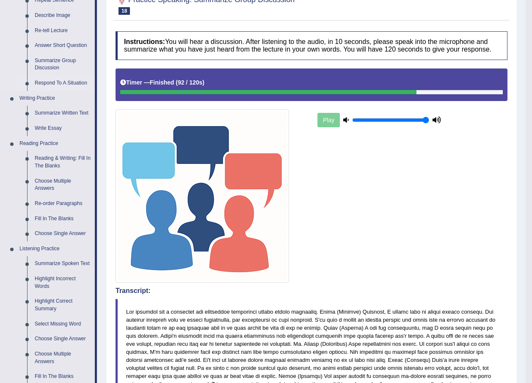
click at [40, 82] on link "Respond To A Situation" at bounding box center [63, 83] width 64 height 15
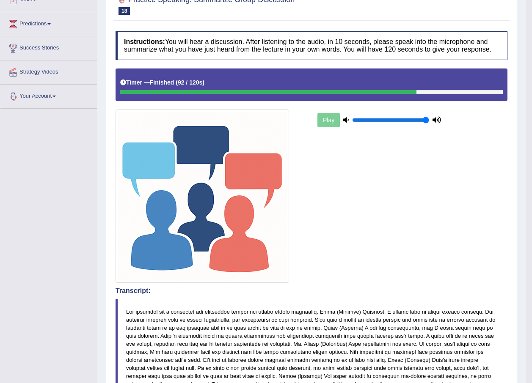
scroll to position [161, 0]
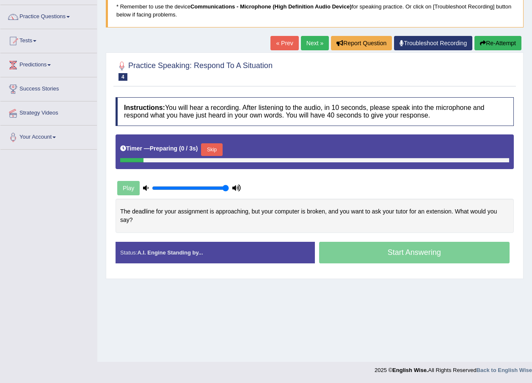
scroll to position [61, 0]
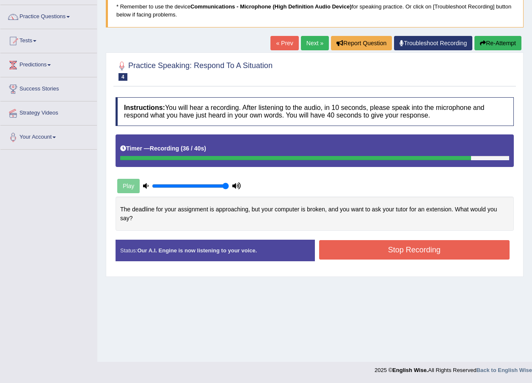
click at [390, 246] on button "Stop Recording" at bounding box center [414, 249] width 191 height 19
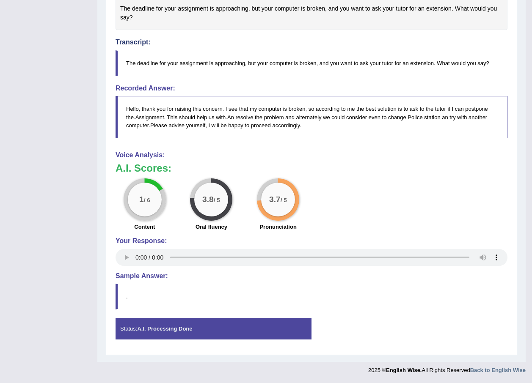
scroll to position [8, 0]
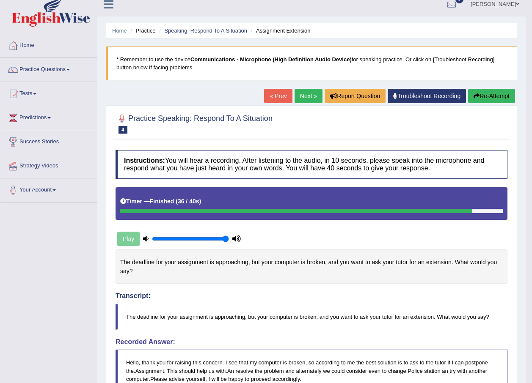
click at [482, 97] on button "Re-Attempt" at bounding box center [491, 96] width 47 height 14
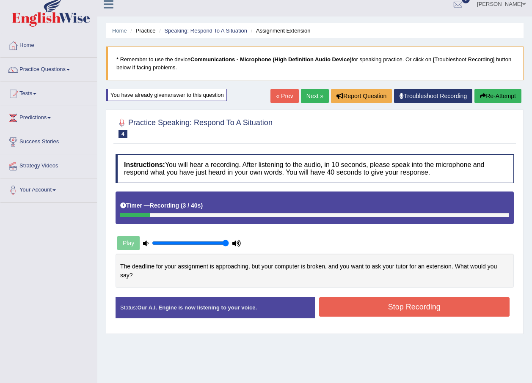
click at [492, 97] on button "Re-Attempt" at bounding box center [497, 96] width 47 height 14
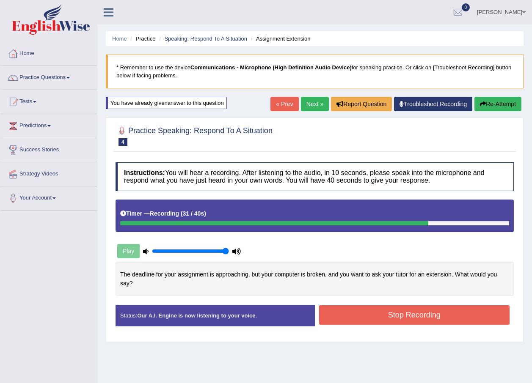
click at [417, 309] on button "Stop Recording" at bounding box center [414, 315] width 191 height 19
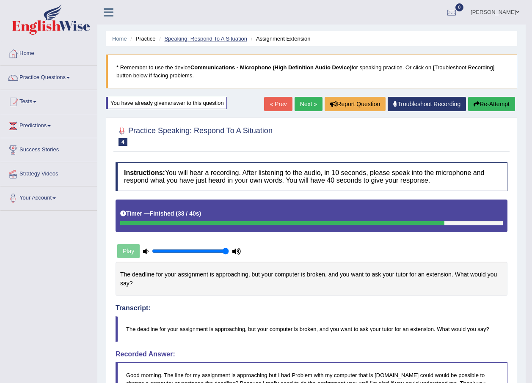
click at [202, 37] on link "Speaking: Respond To A Situation" at bounding box center [205, 39] width 83 height 6
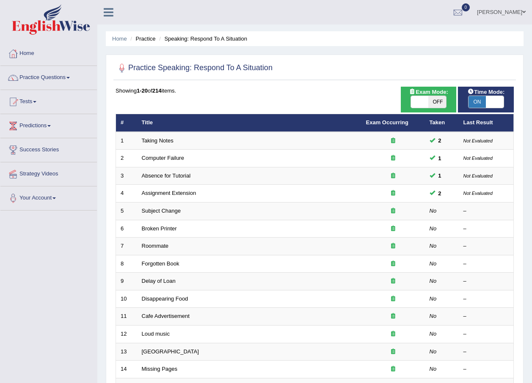
click at [480, 102] on span "ON" at bounding box center [478, 102] width 18 height 12
checkbox input "false"
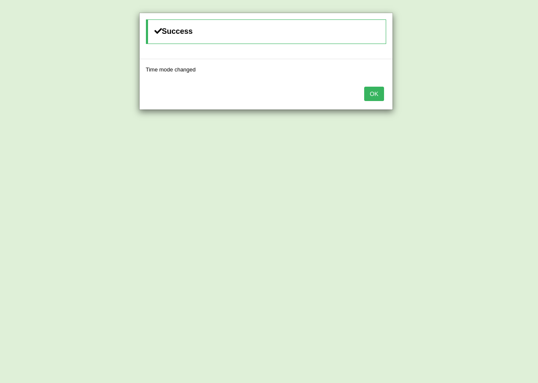
click at [368, 92] on button "OK" at bounding box center [373, 94] width 19 height 14
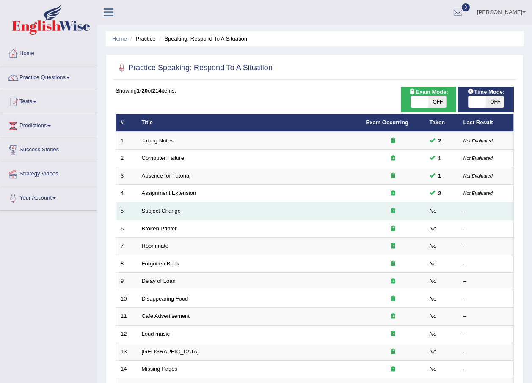
click at [162, 213] on link "Subject Change" at bounding box center [161, 211] width 39 height 6
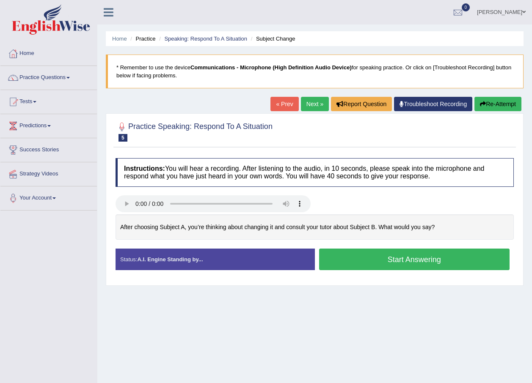
click at [394, 264] on button "Start Answering" at bounding box center [414, 260] width 191 height 22
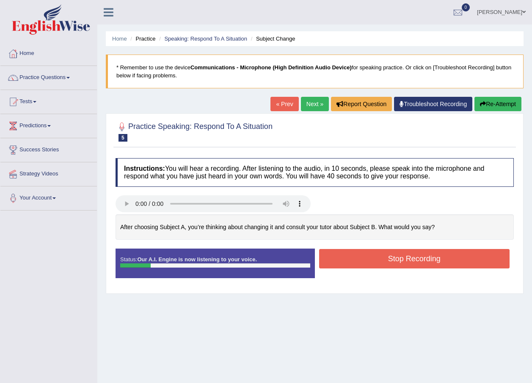
click at [373, 258] on button "Stop Recording" at bounding box center [414, 258] width 191 height 19
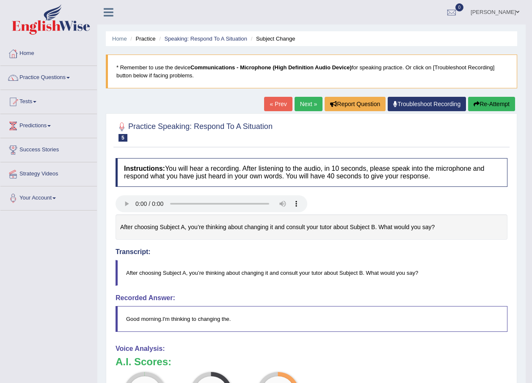
click at [475, 105] on icon "button" at bounding box center [477, 104] width 6 height 6
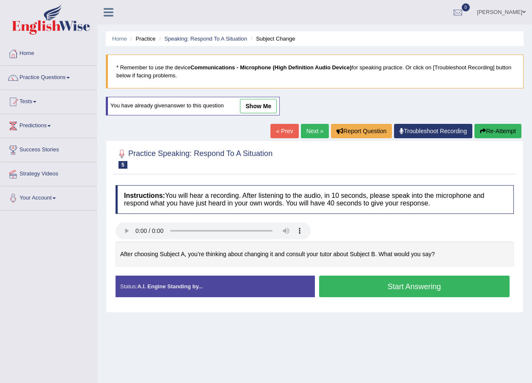
click at [417, 296] on button "Start Answering" at bounding box center [414, 287] width 191 height 22
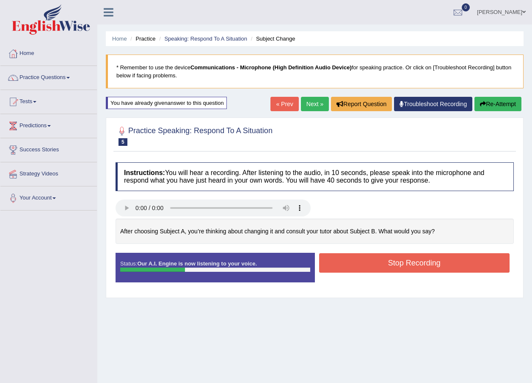
click at [393, 263] on button "Stop Recording" at bounding box center [414, 263] width 191 height 19
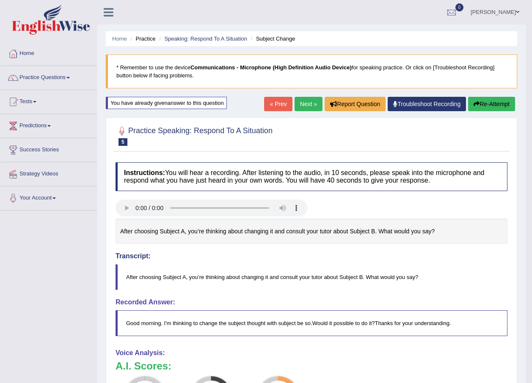
click at [479, 103] on button "Re-Attempt" at bounding box center [491, 104] width 47 height 14
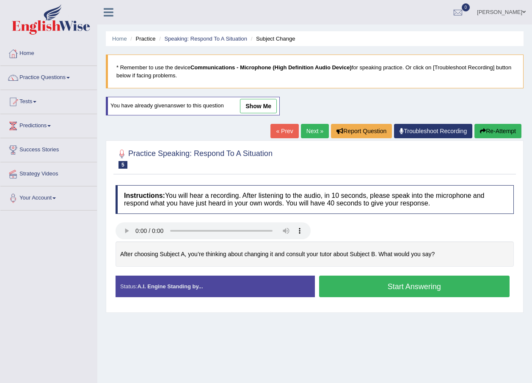
click at [379, 287] on button "Start Answering" at bounding box center [414, 287] width 191 height 22
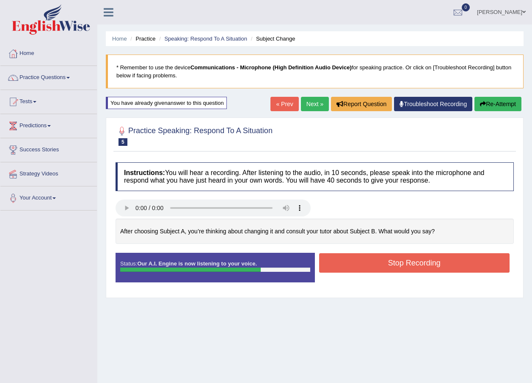
click at [386, 271] on button "Stop Recording" at bounding box center [414, 263] width 191 height 19
